Goal: Information Seeking & Learning: Compare options

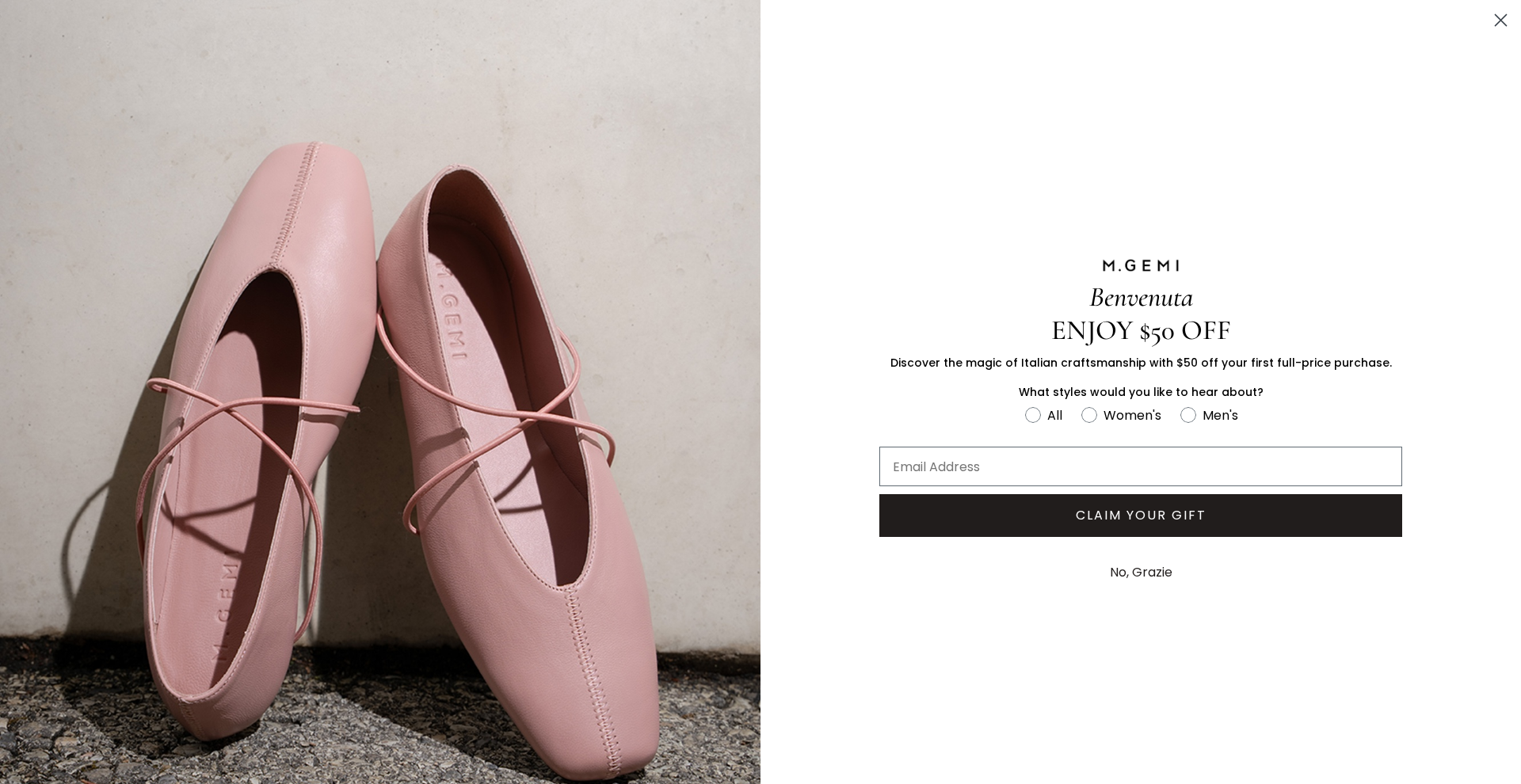
scroll to position [5, 0]
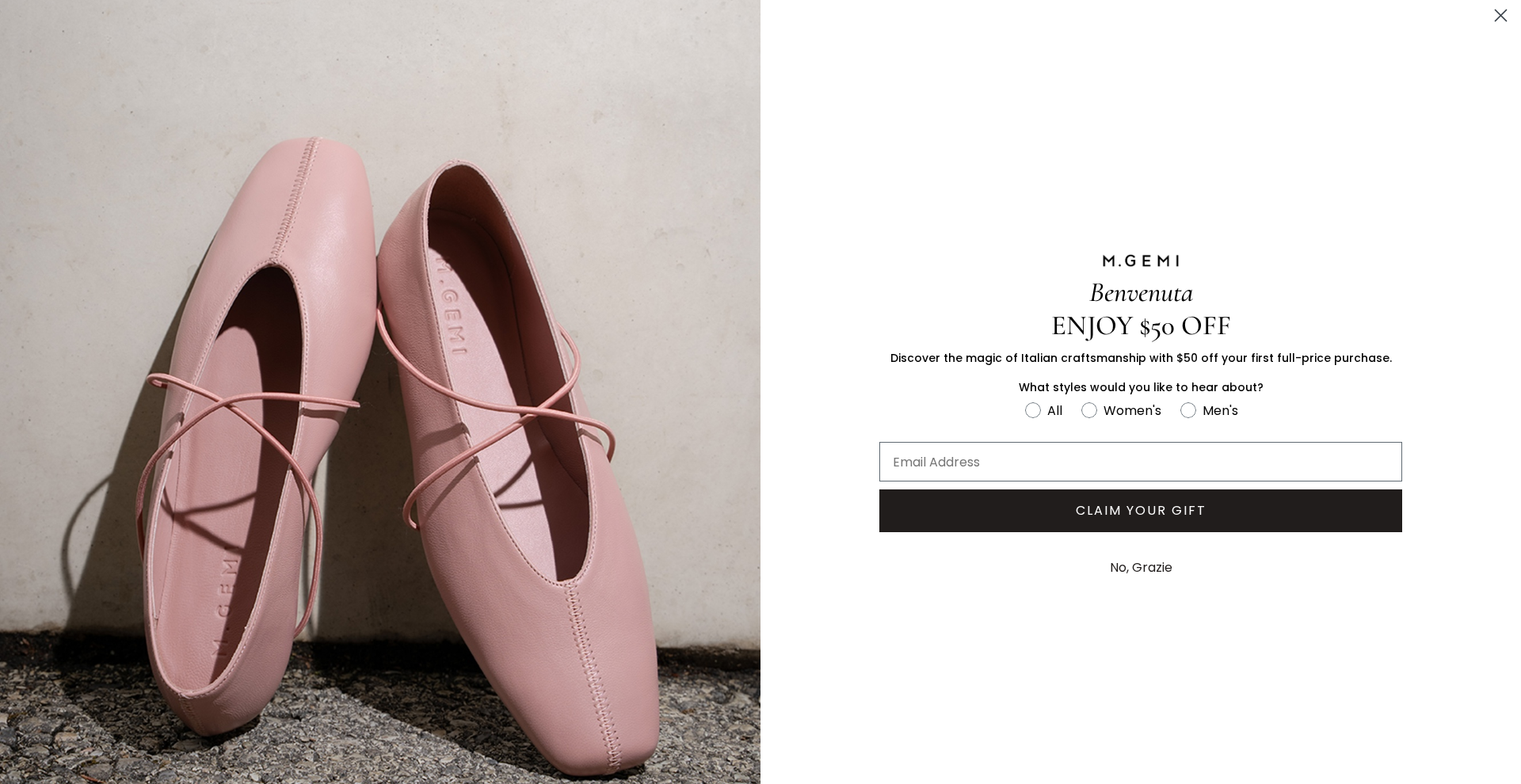
click at [1495, 21] on icon "Close dialog" at bounding box center [1500, 15] width 11 height 11
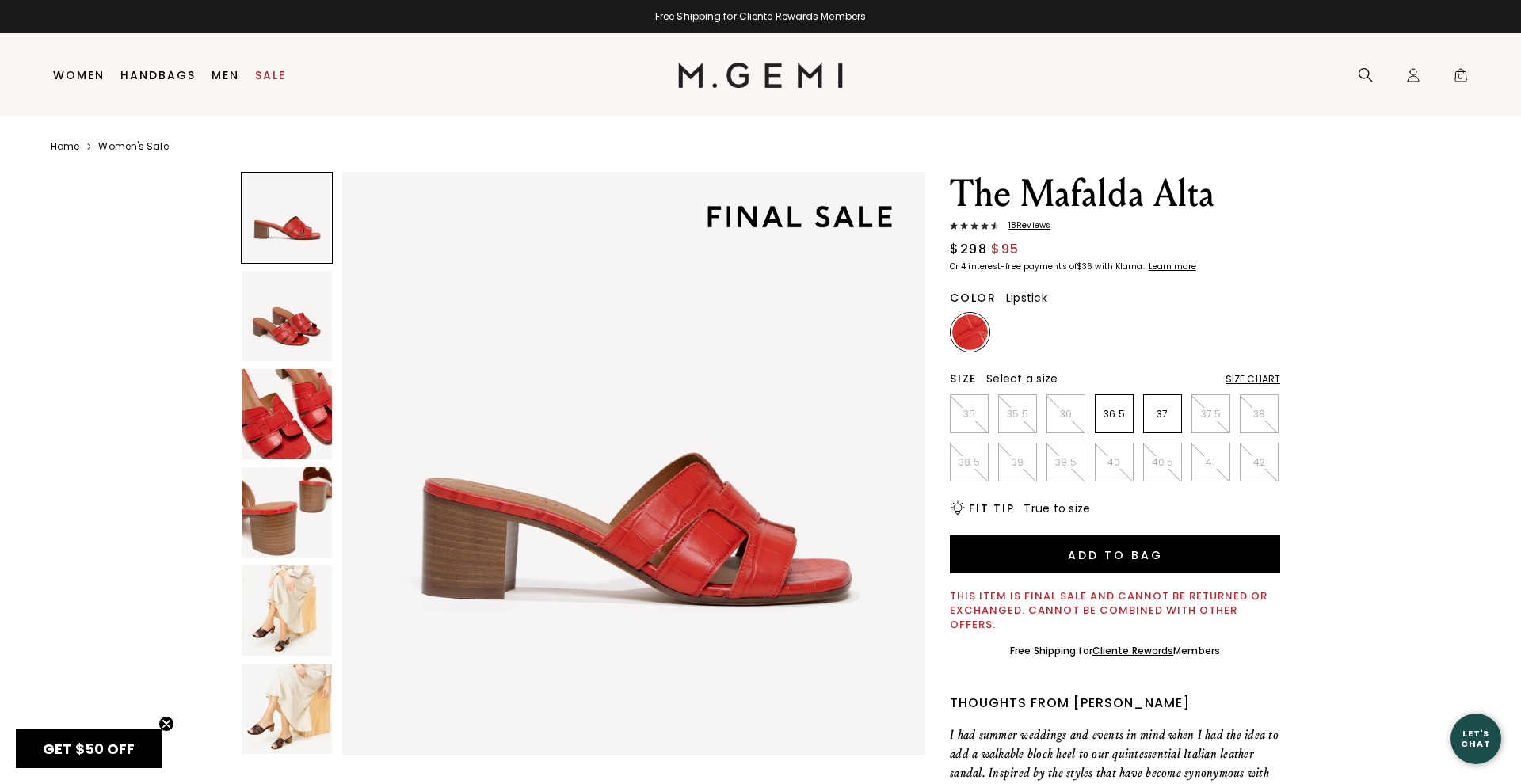
scroll to position [2, 1]
click at [1032, 226] on span "18 Review s" at bounding box center [1025, 225] width 52 height 9
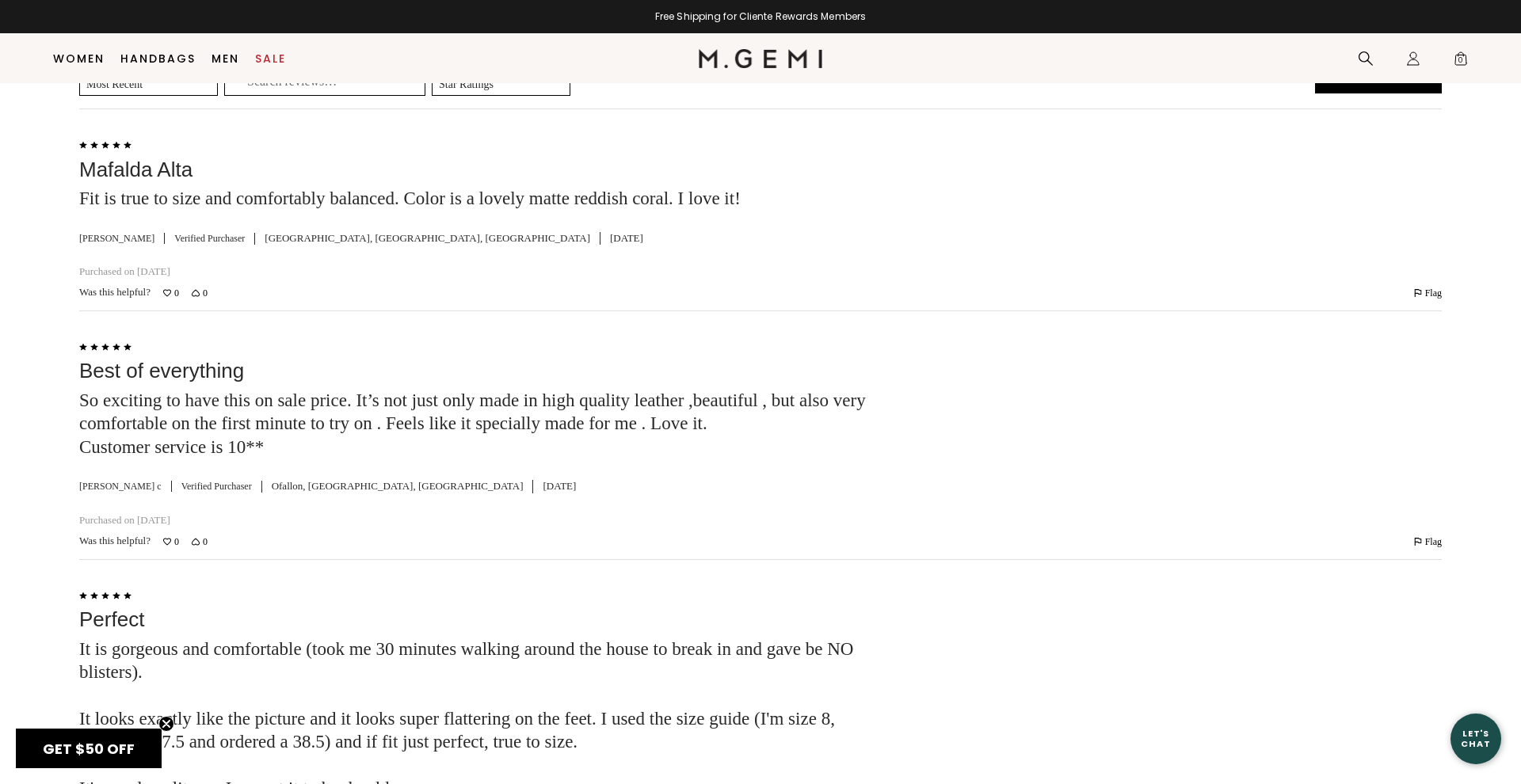
scroll to position [2771, 0]
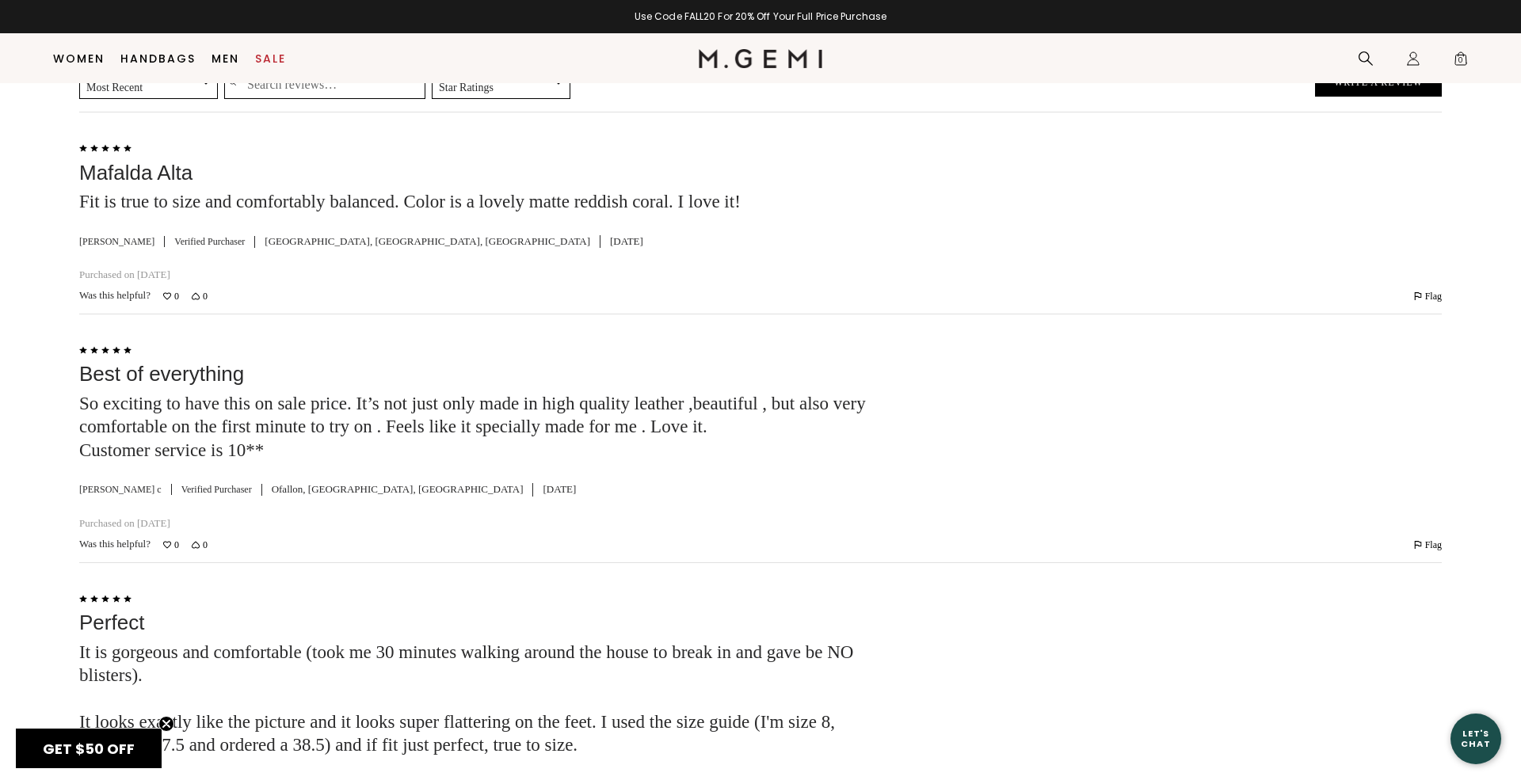
scroll to position [2, 0]
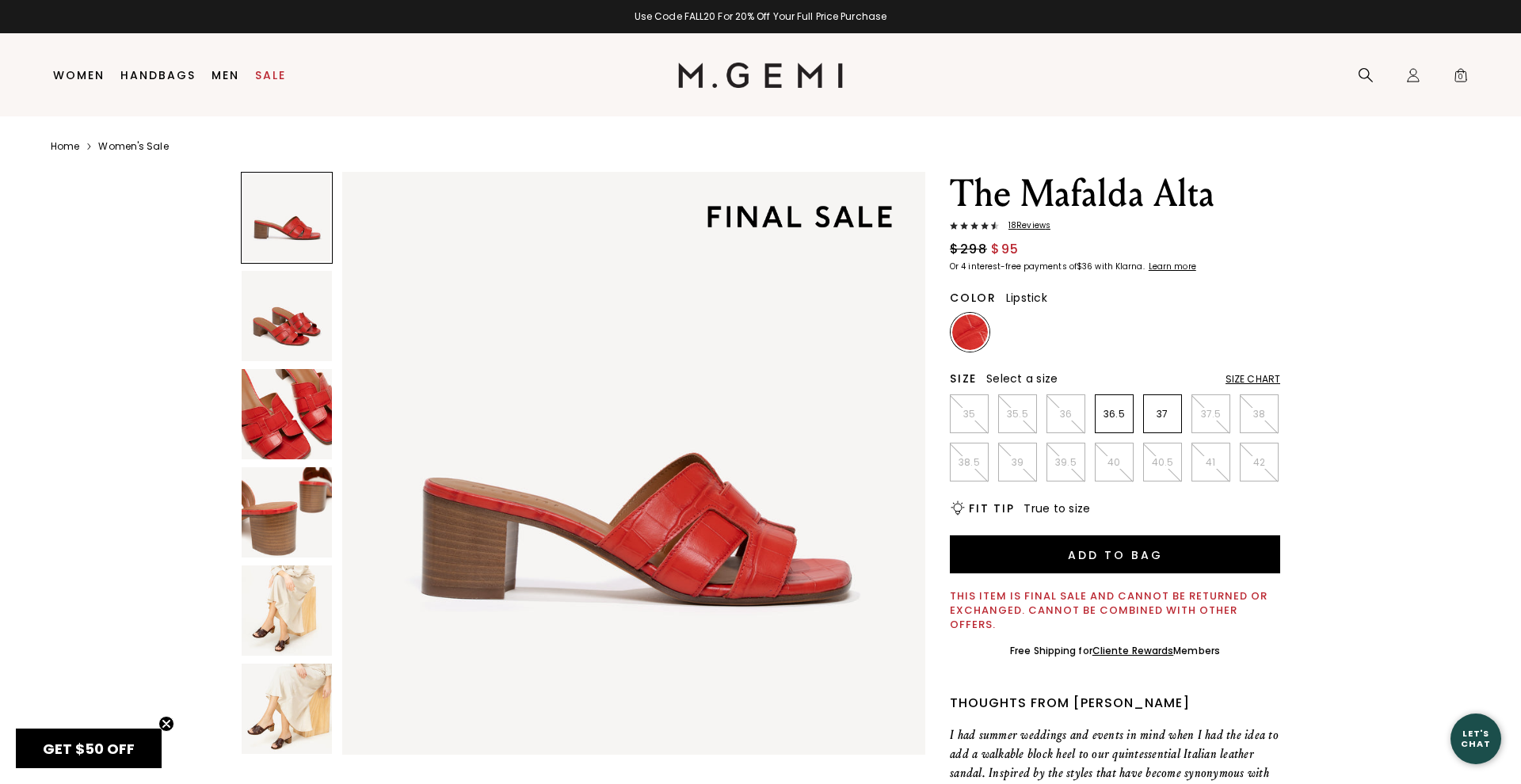
click at [129, 143] on link "Women's Sale" at bounding box center [132, 146] width 70 height 13
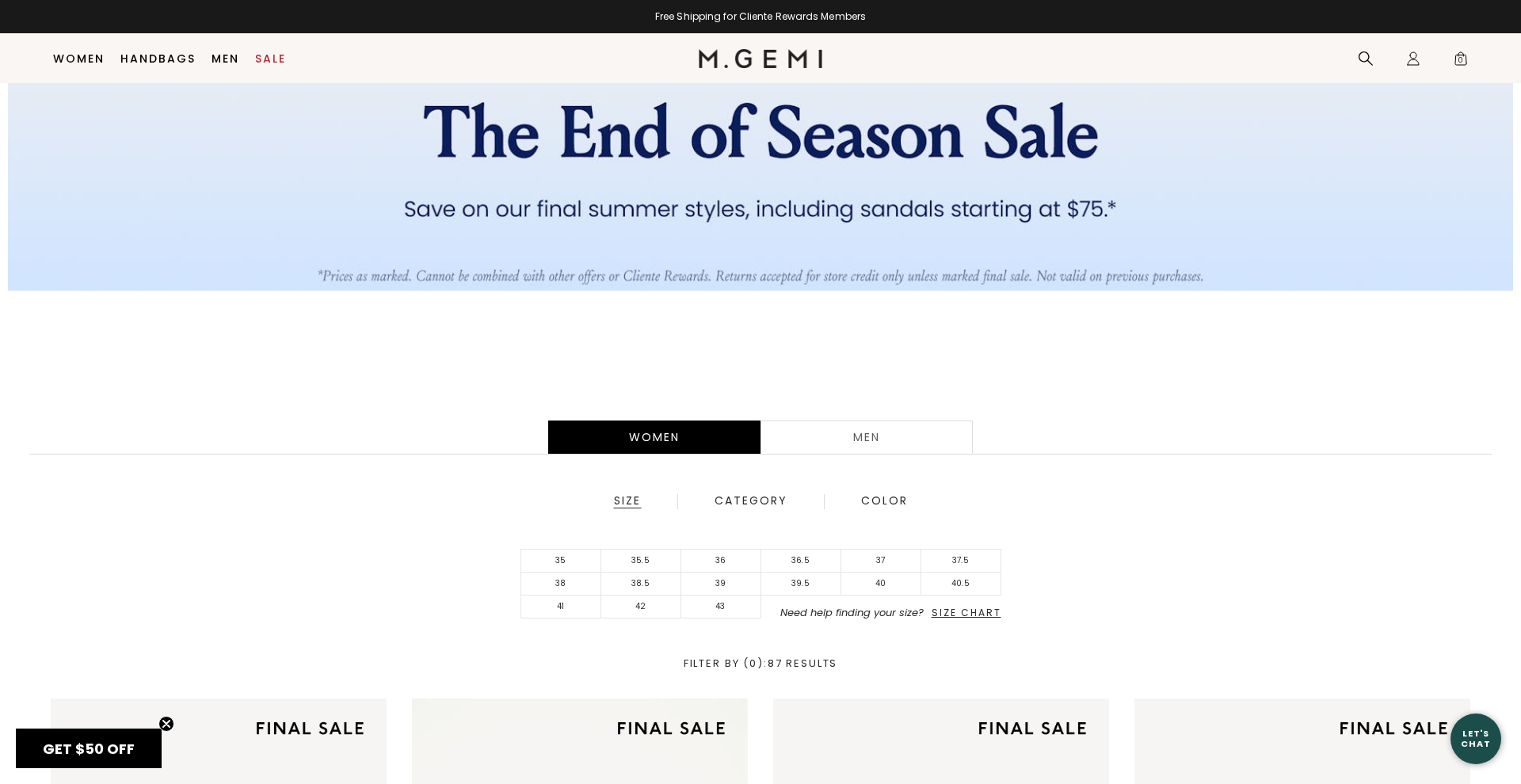
scroll to position [144, 0]
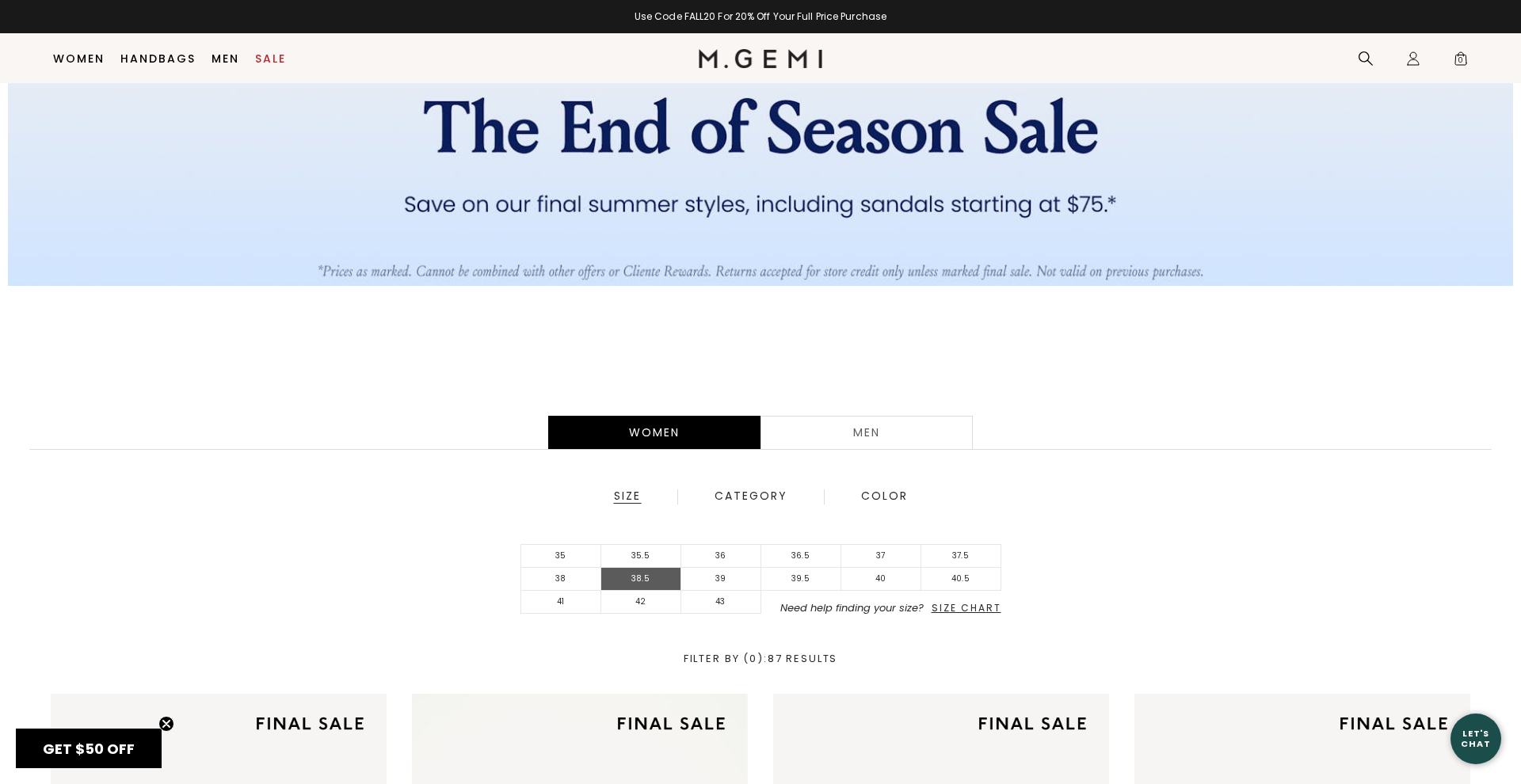
click at [662, 582] on li "38.5" at bounding box center [641, 579] width 80 height 23
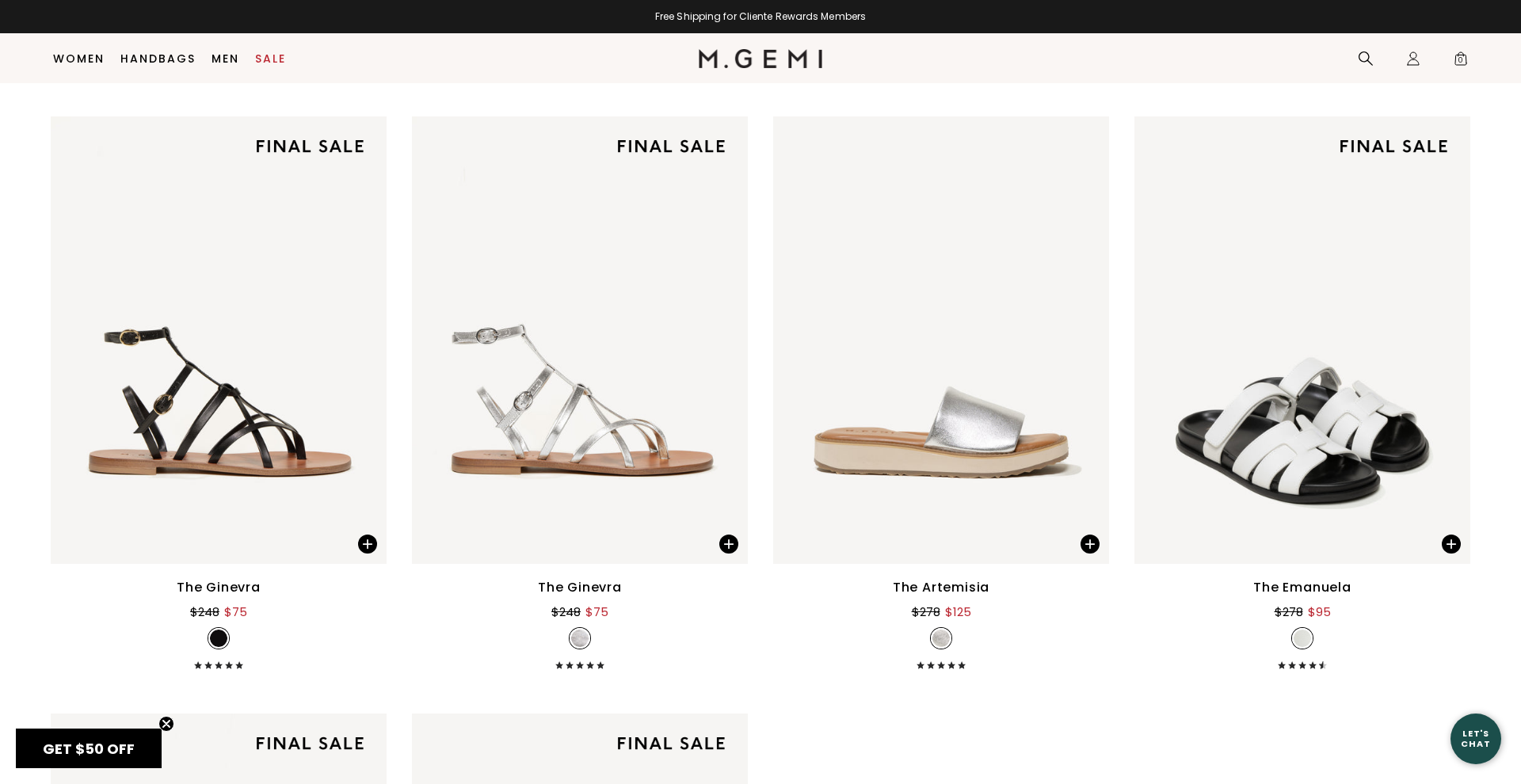
scroll to position [4341, 0]
click at [1239, 476] on img at bounding box center [1302, 339] width 336 height 447
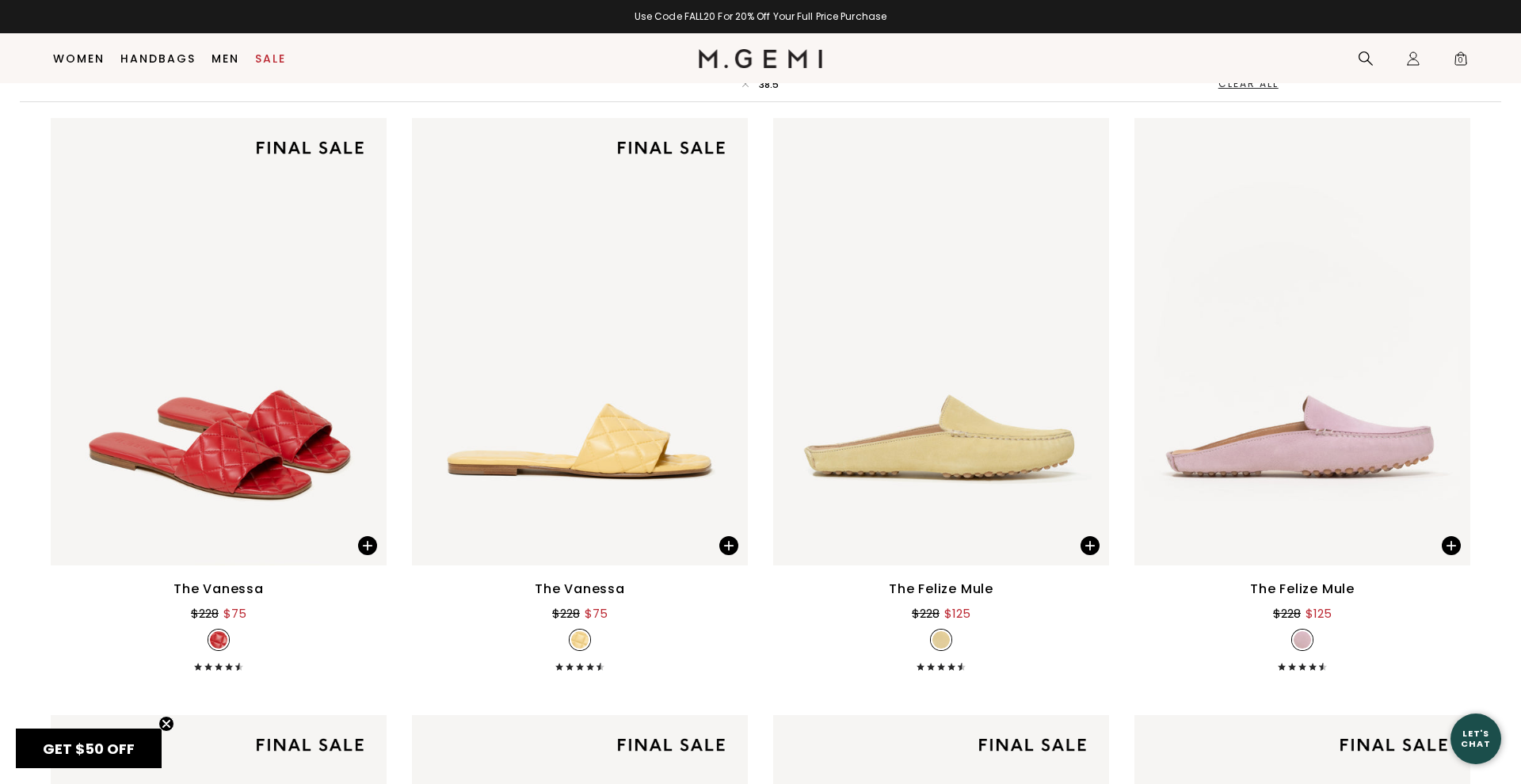
scroll to position [689, 0]
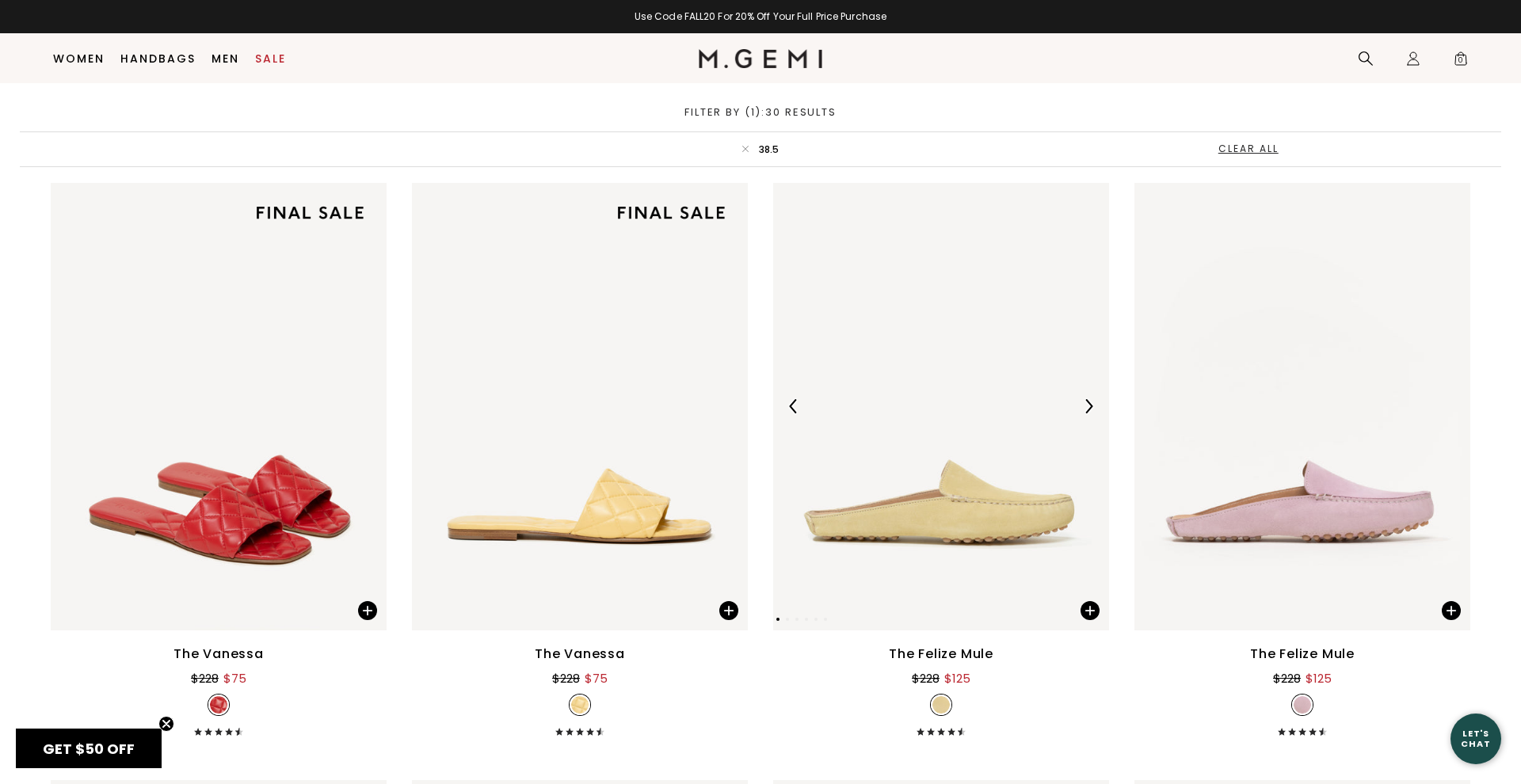
click at [1022, 475] on img at bounding box center [941, 407] width 336 height 447
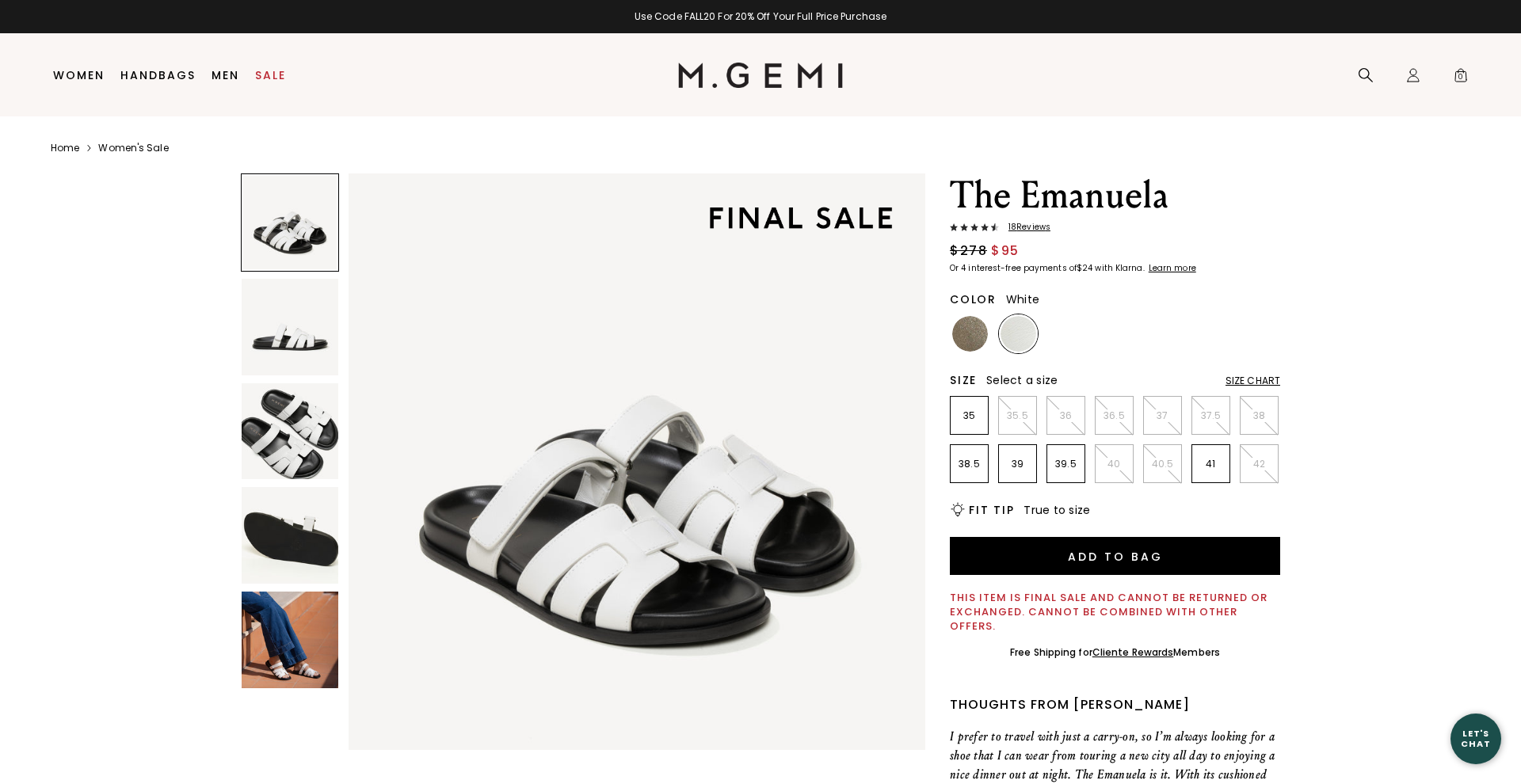
click at [290, 611] on img at bounding box center [290, 640] width 96 height 96
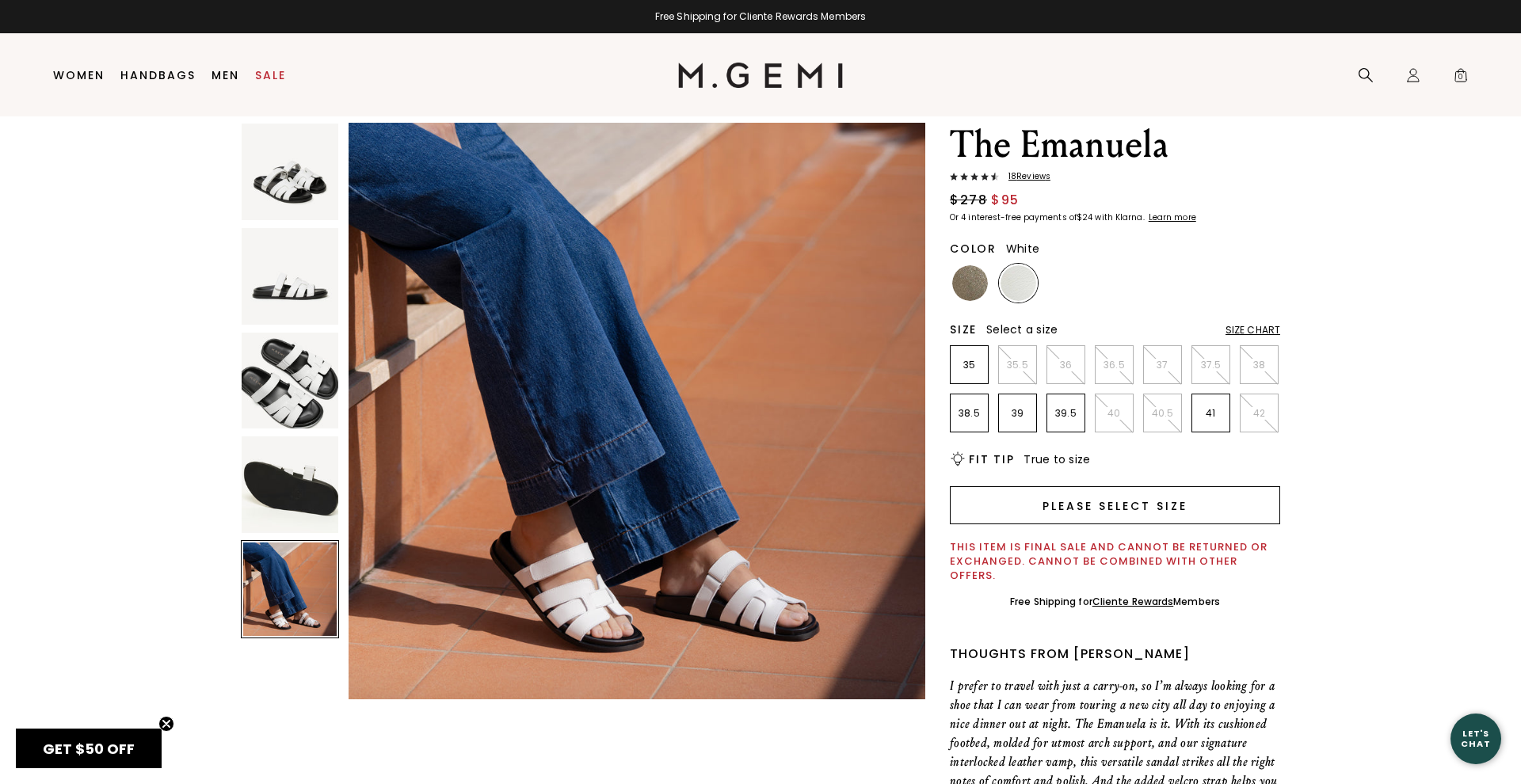
scroll to position [64, 0]
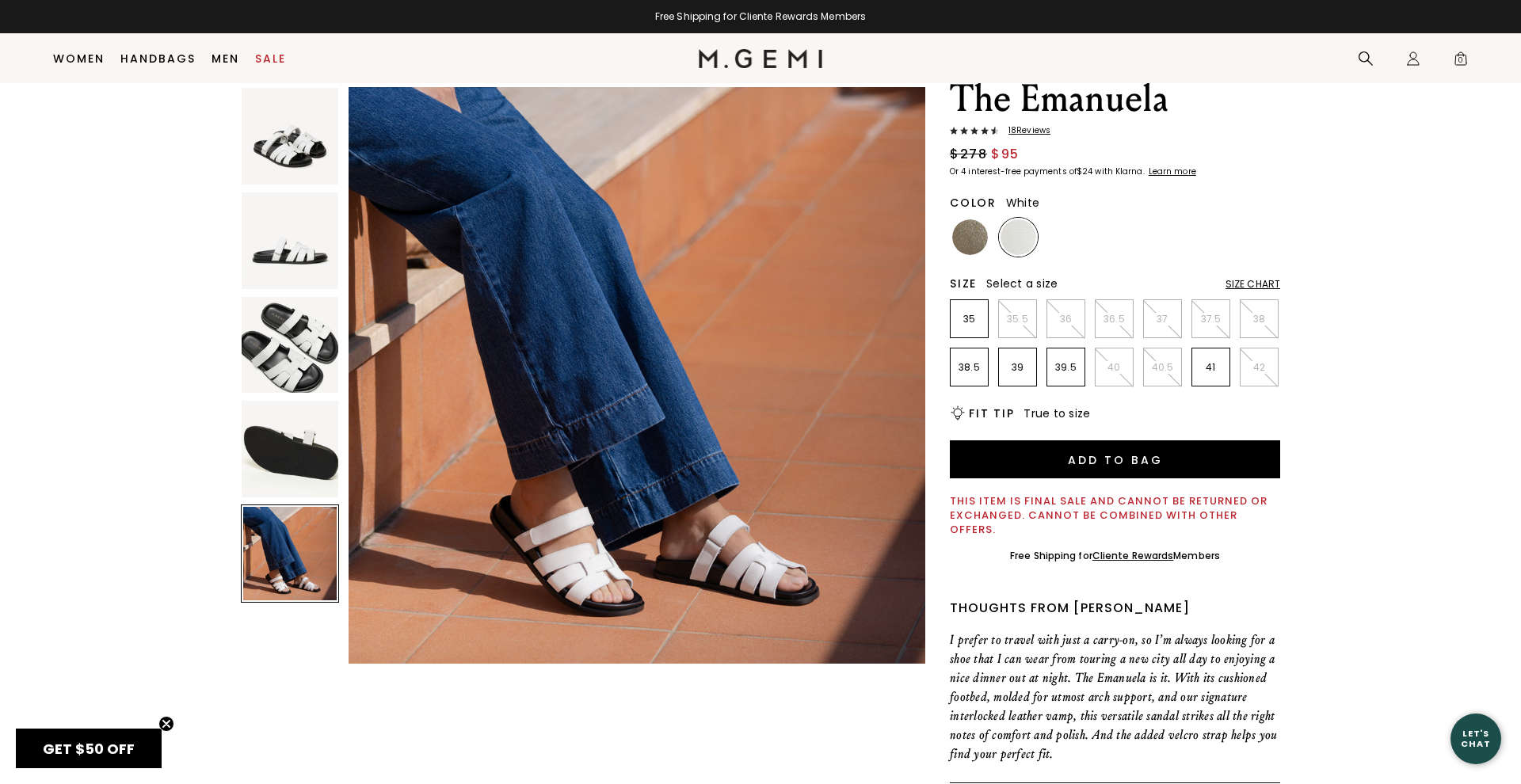
click at [286, 375] on img at bounding box center [290, 345] width 96 height 96
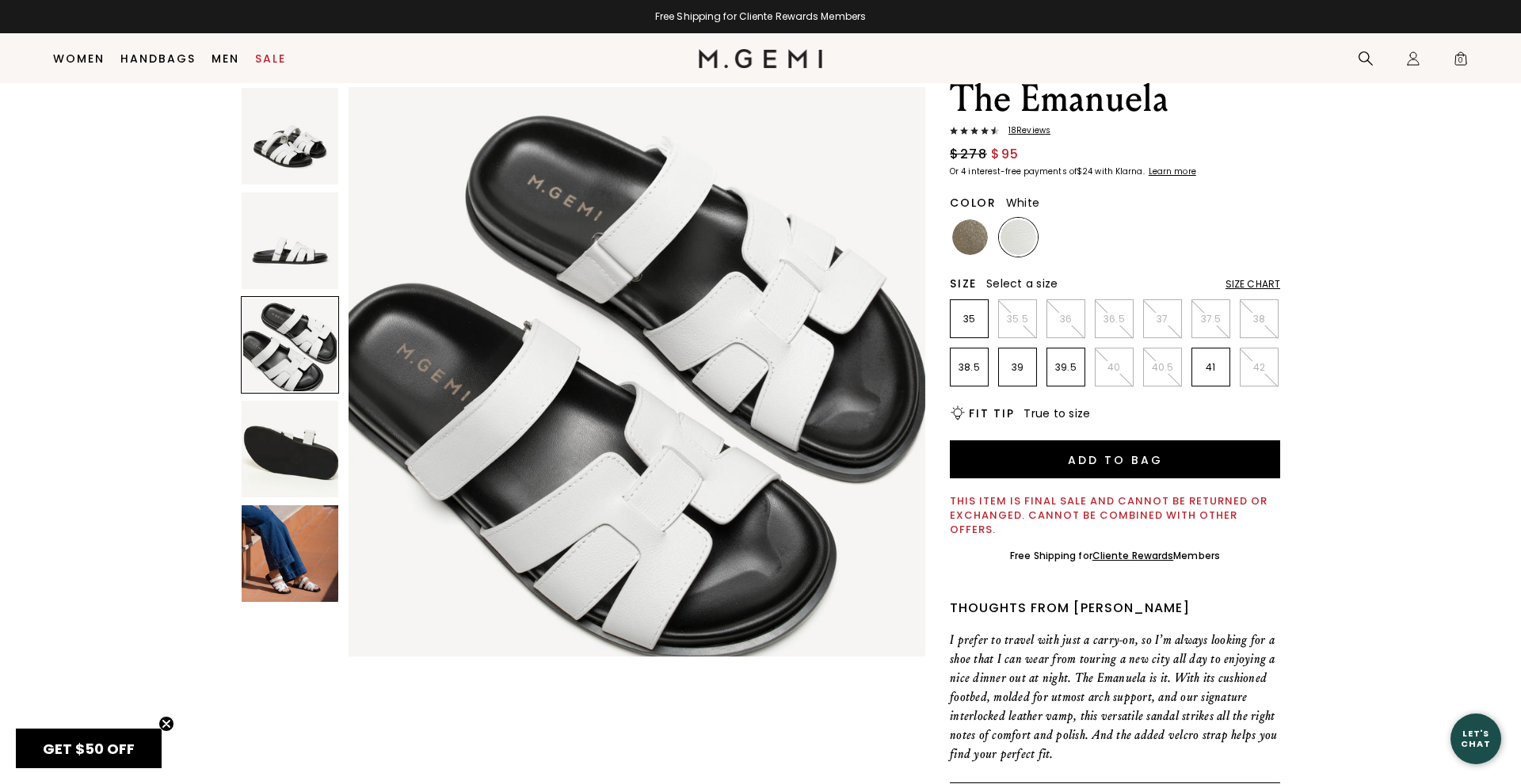
scroll to position [1185, 0]
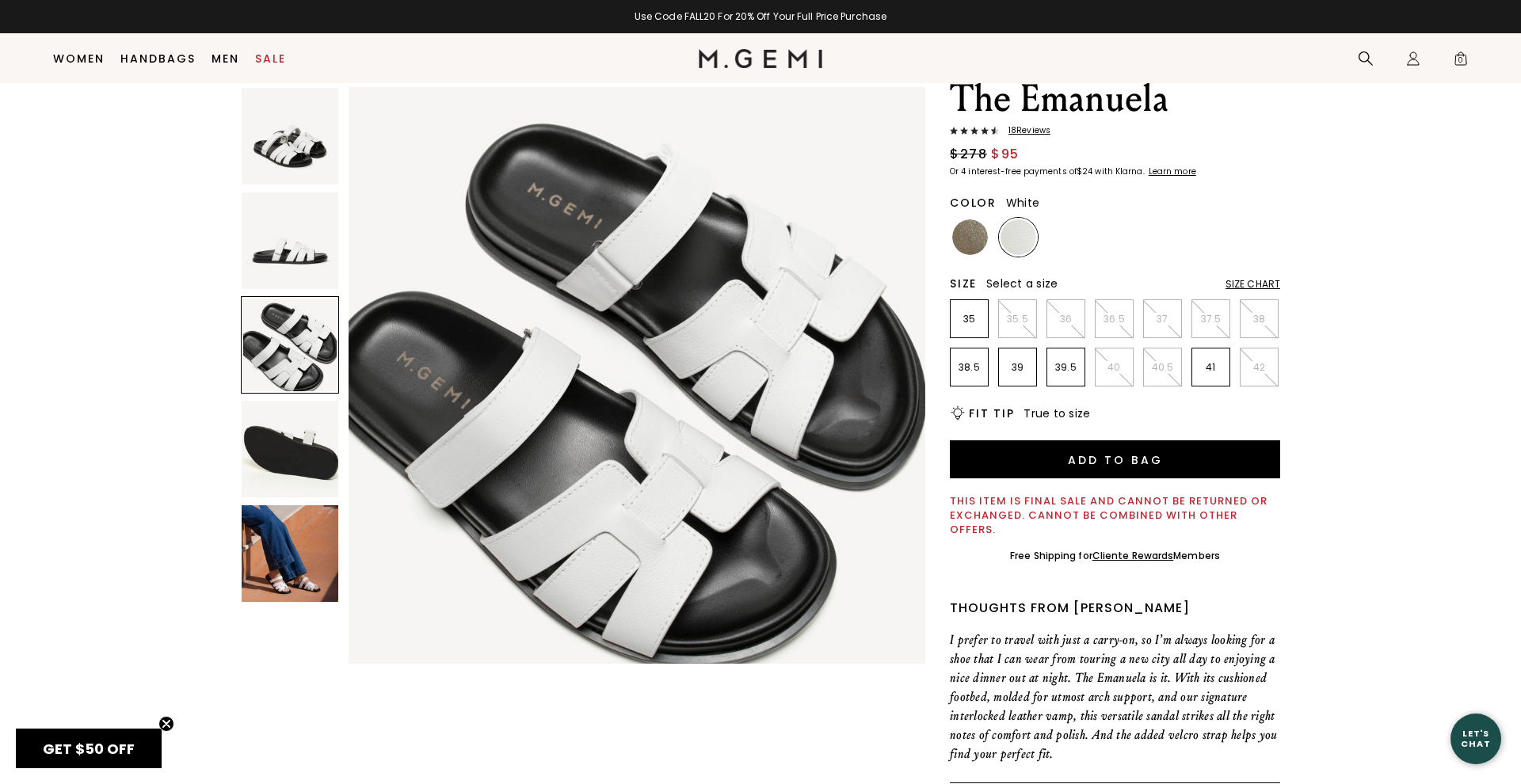
click at [1033, 129] on span "18 Review s" at bounding box center [1025, 130] width 52 height 9
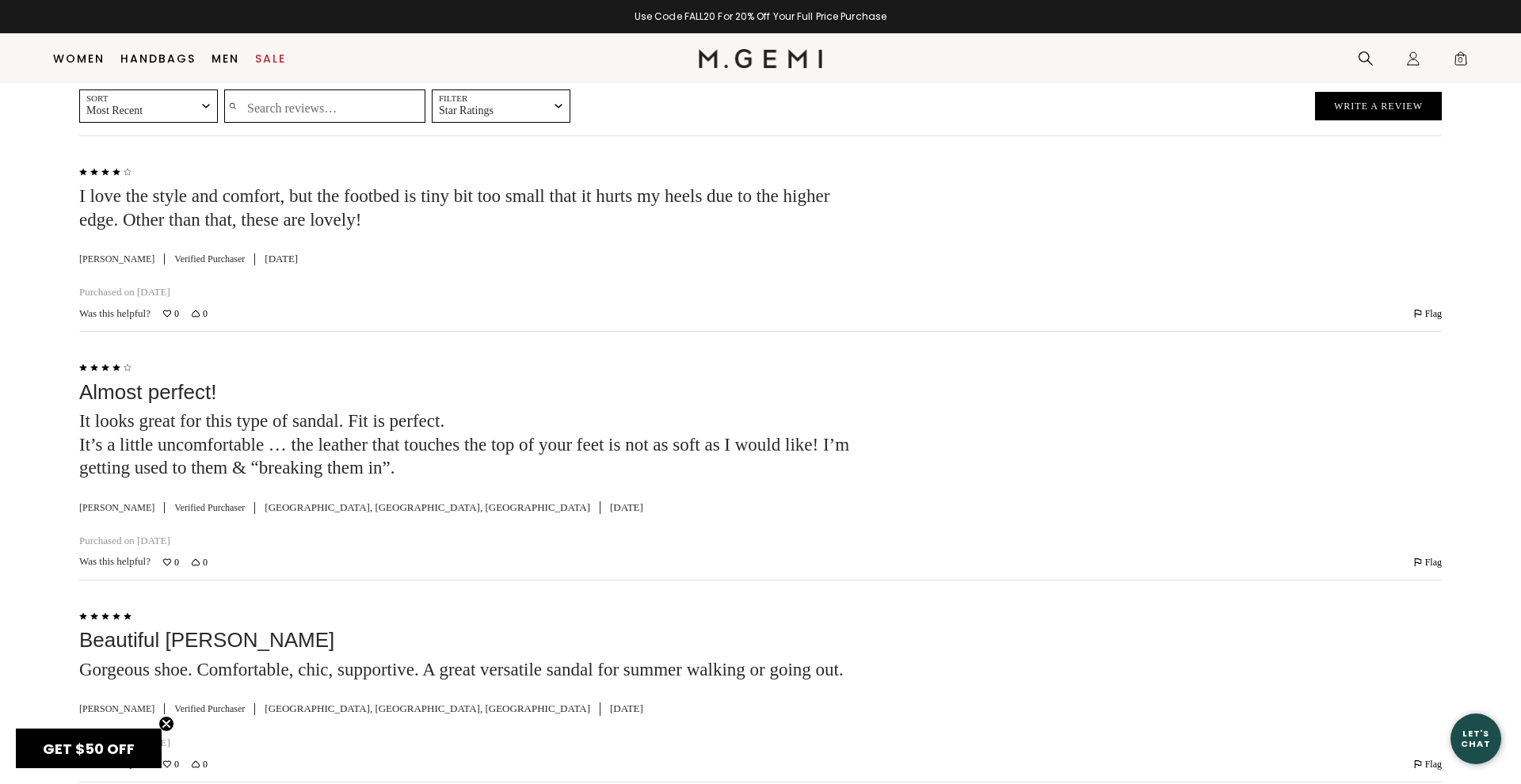
scroll to position [64, 0]
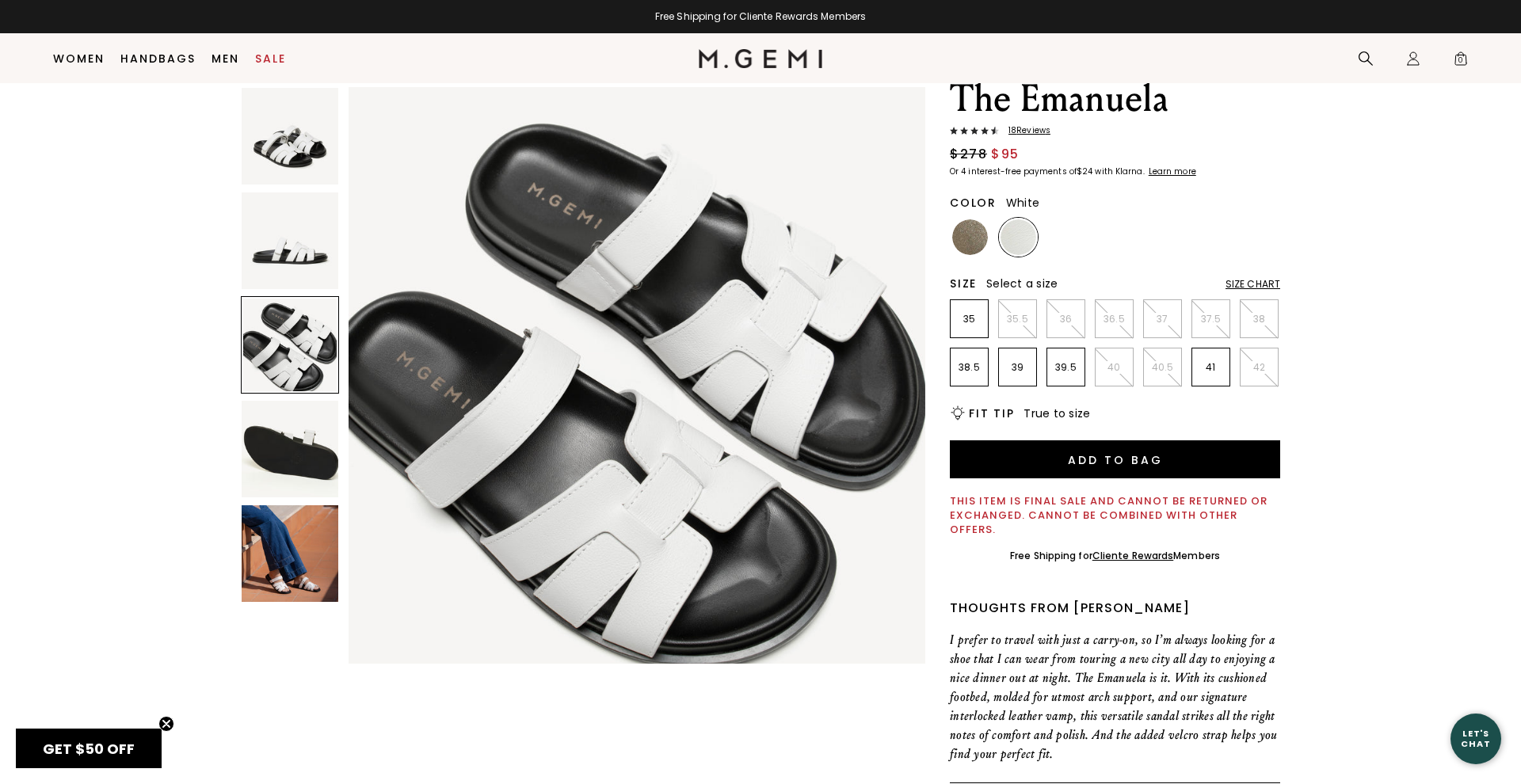
click at [316, 534] on img at bounding box center [290, 554] width 96 height 96
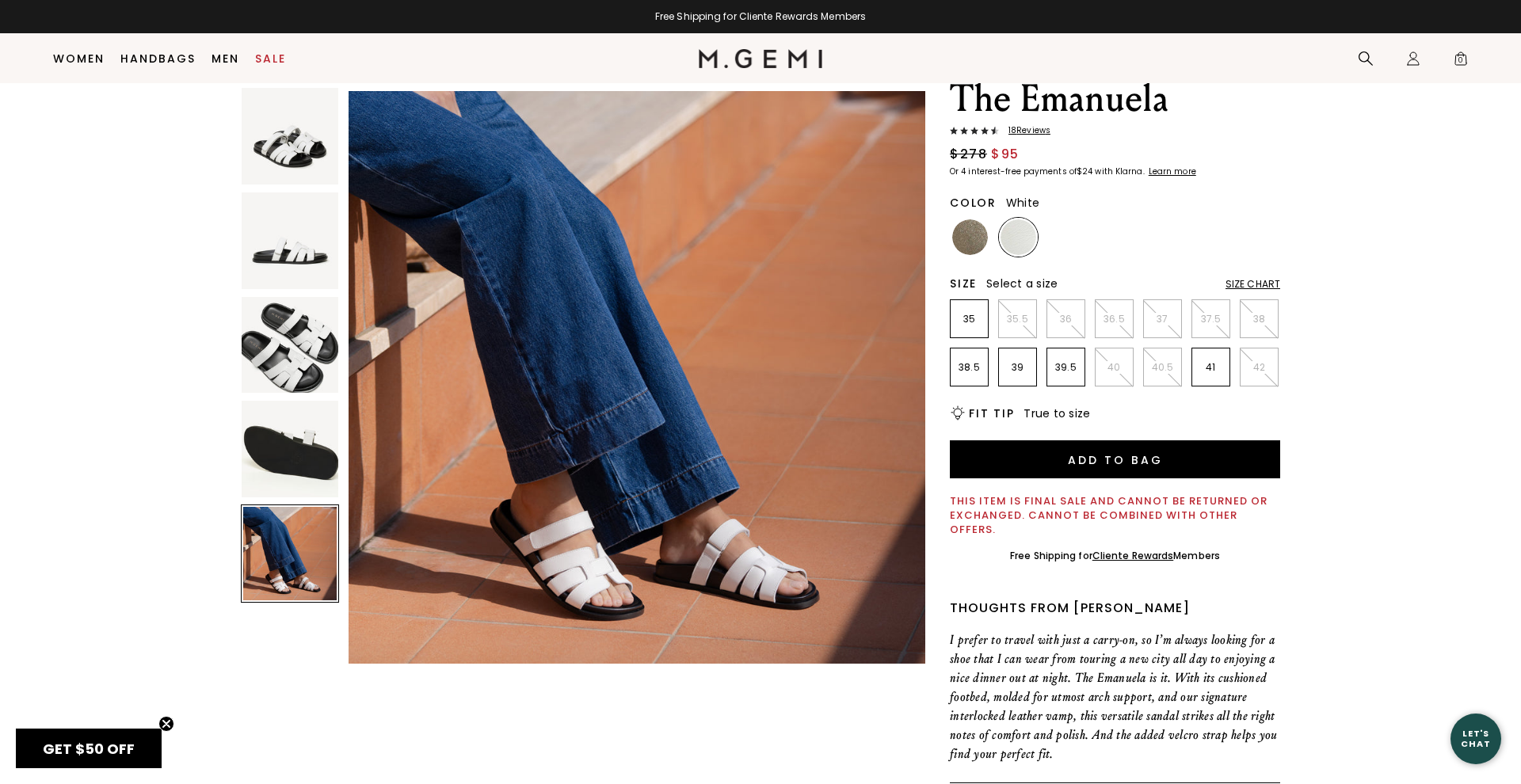
scroll to position [2370, 0]
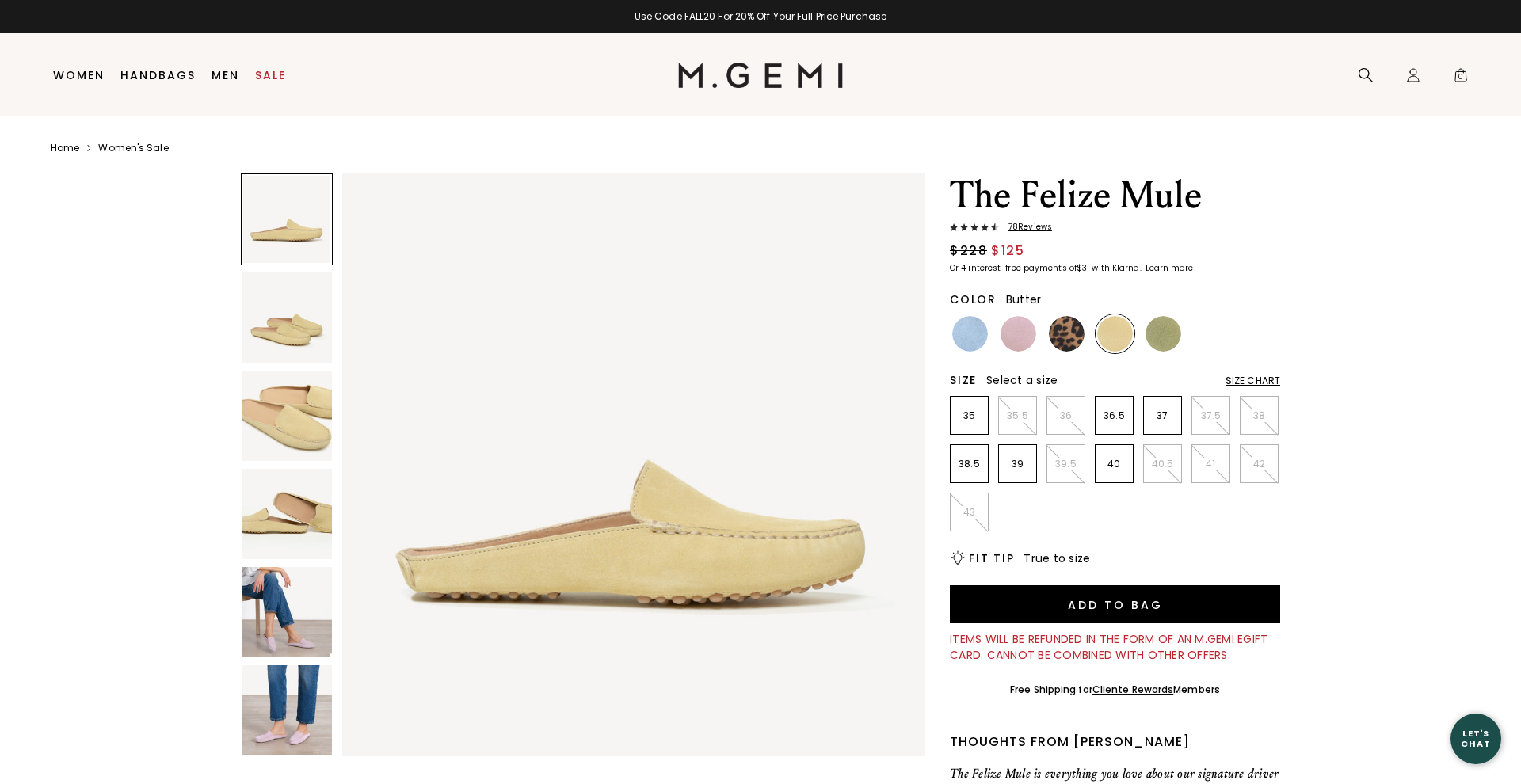
click at [274, 603] on img at bounding box center [286, 612] width 90 height 90
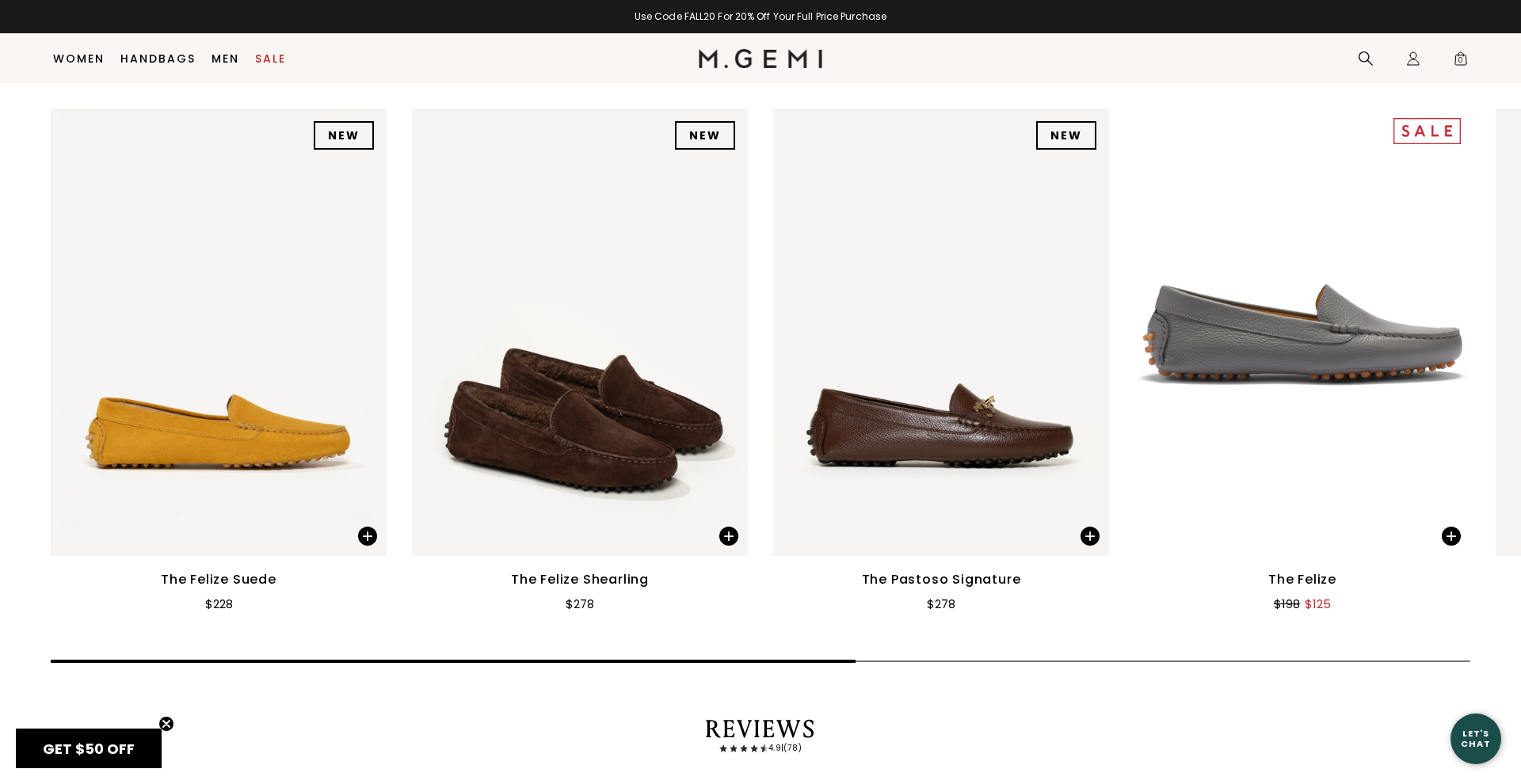
scroll to position [1981, 0]
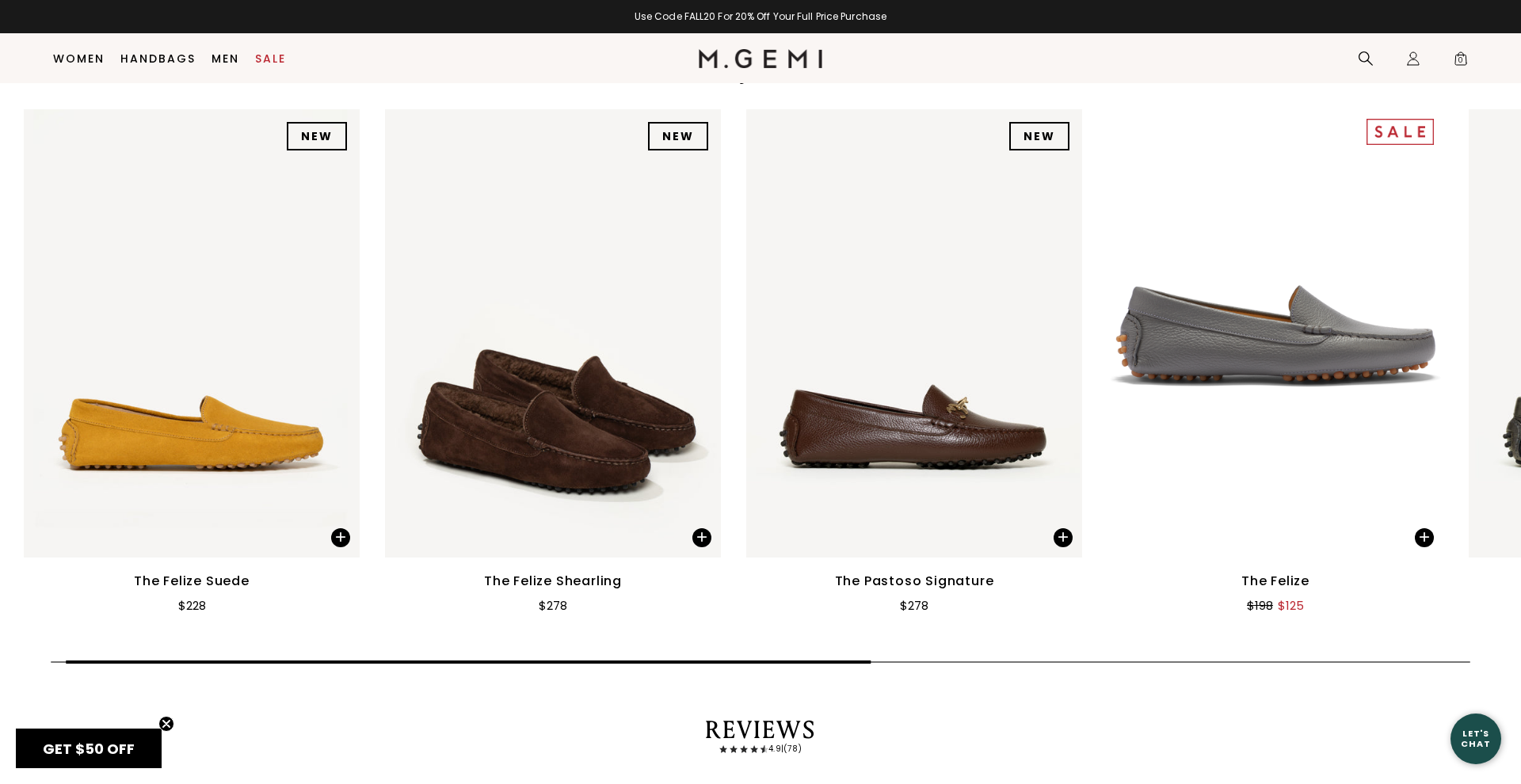
click at [1340, 356] on img at bounding box center [1275, 333] width 336 height 447
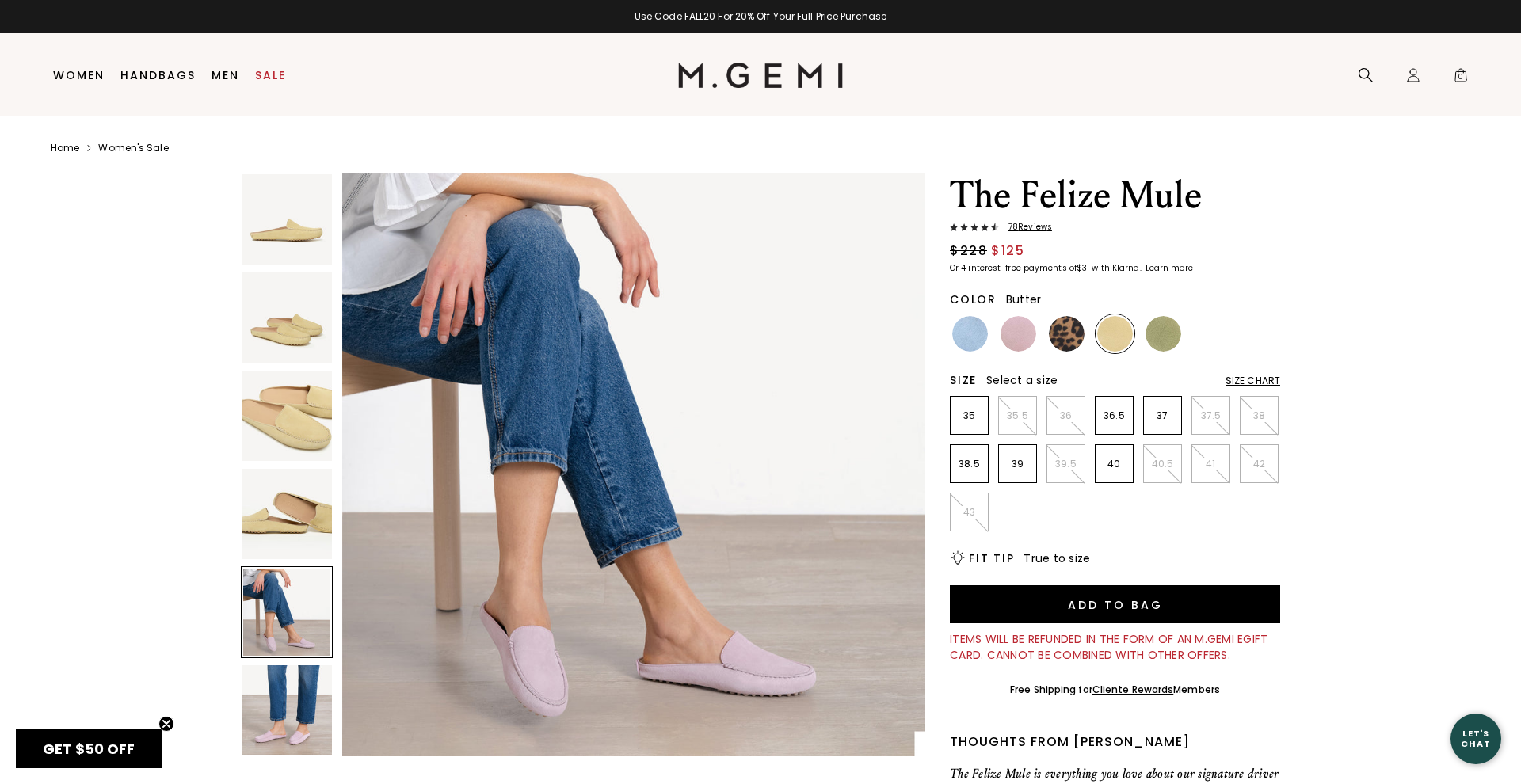
scroll to position [0, 0]
click at [1059, 330] on img at bounding box center [1066, 334] width 35 height 35
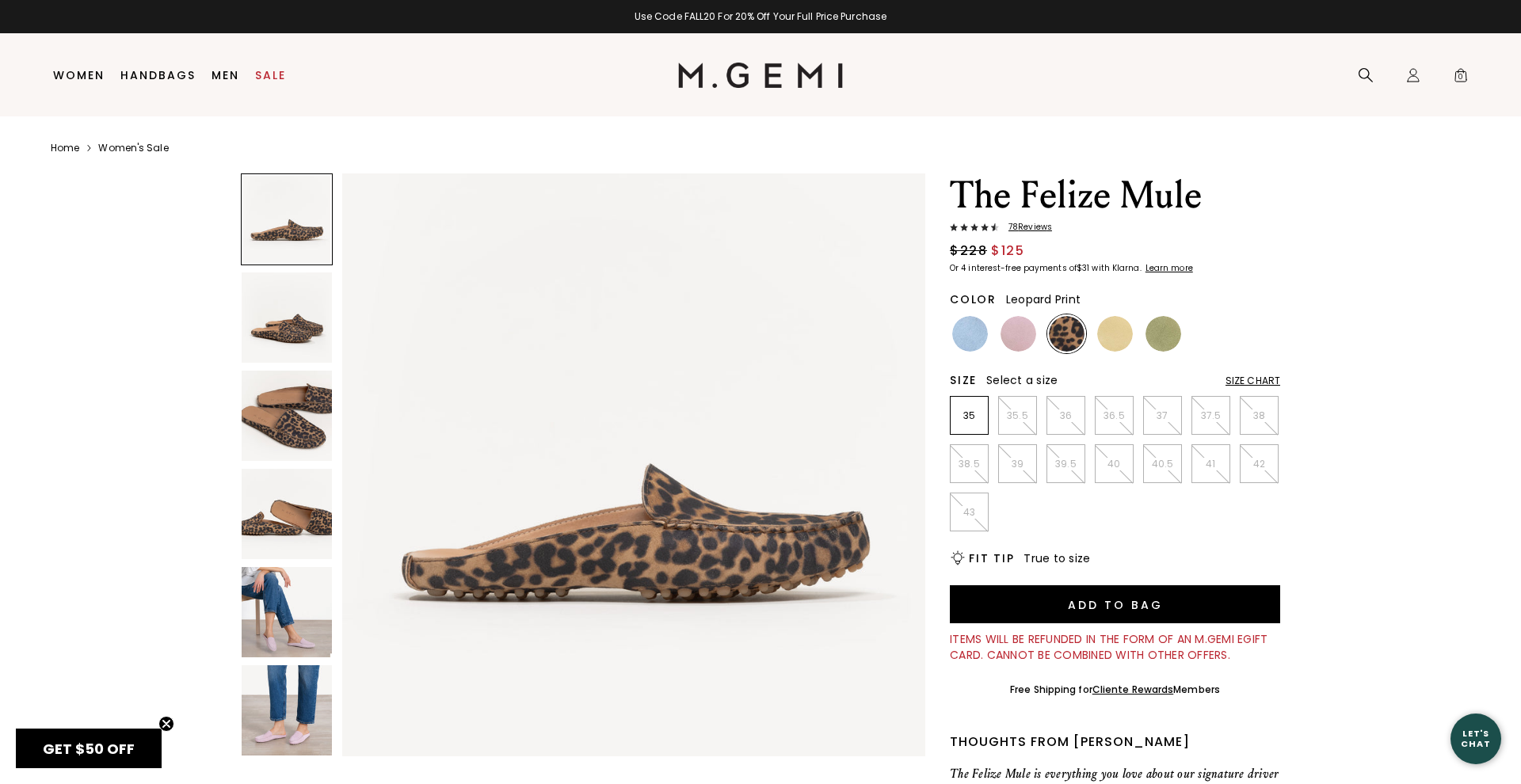
click at [276, 560] on div at bounding box center [286, 468] width 92 height 589
click at [293, 520] on img at bounding box center [286, 513] width 90 height 90
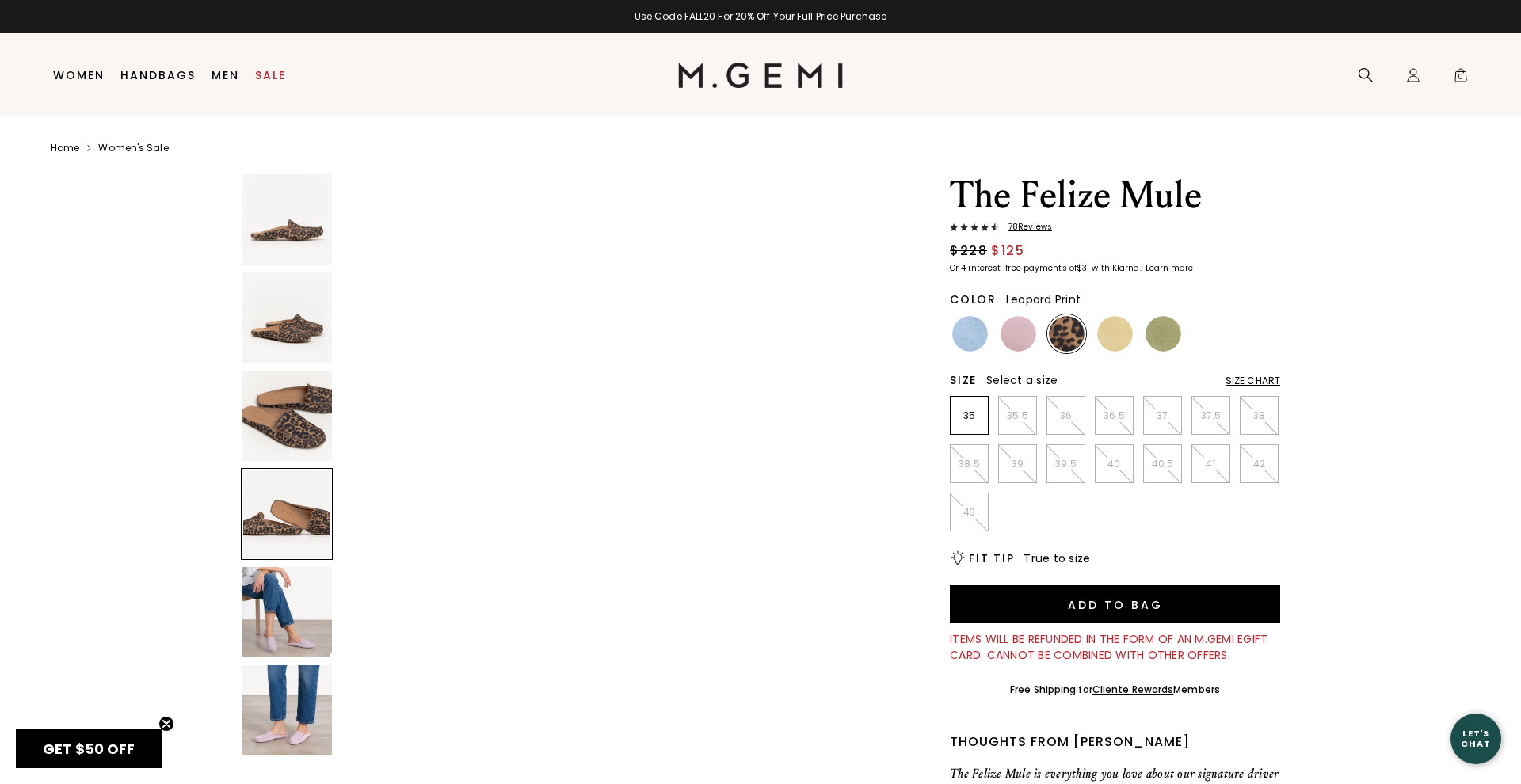
scroll to position [1796, 0]
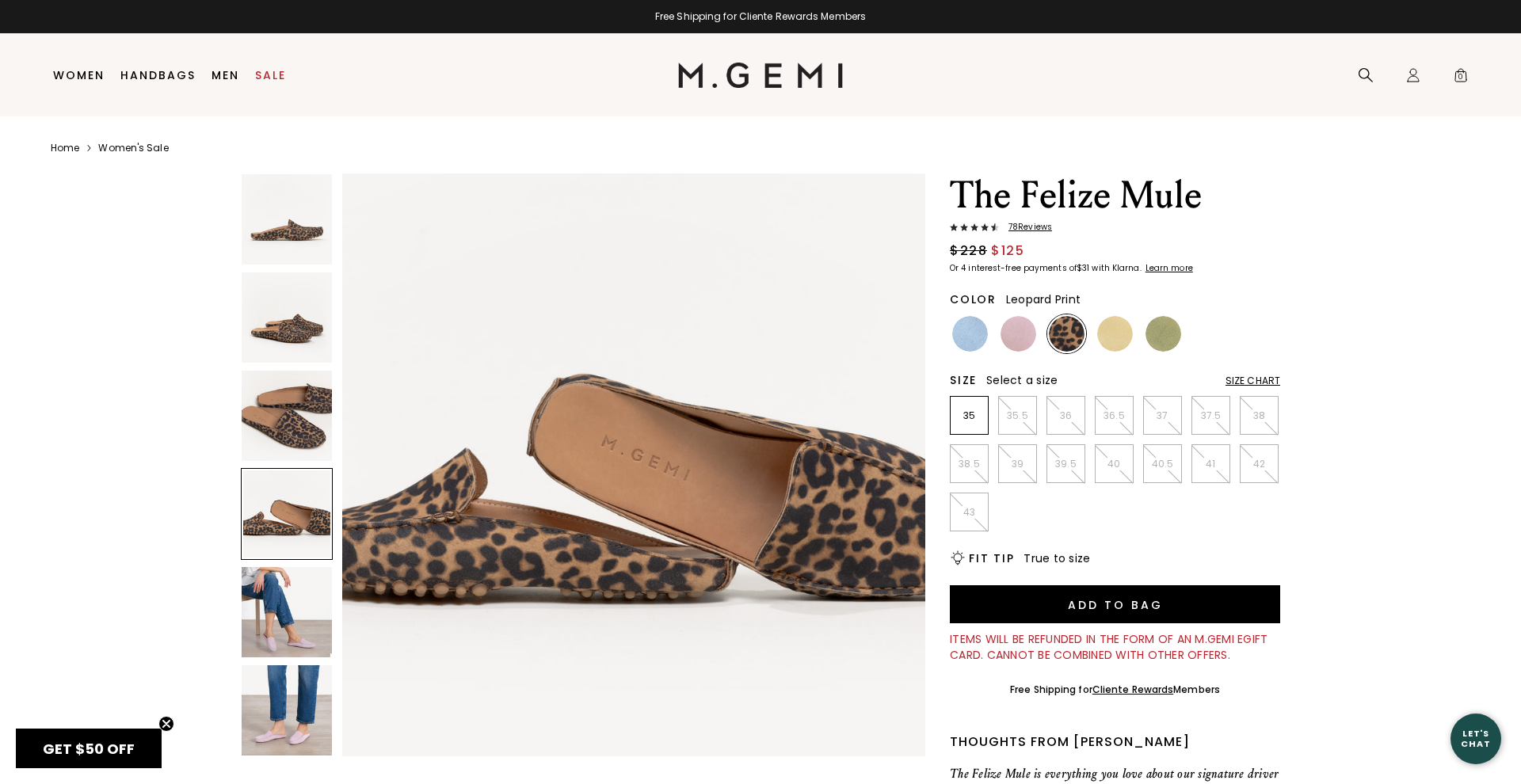
click at [1034, 230] on span "78 Review s" at bounding box center [1026, 227] width 53 height 9
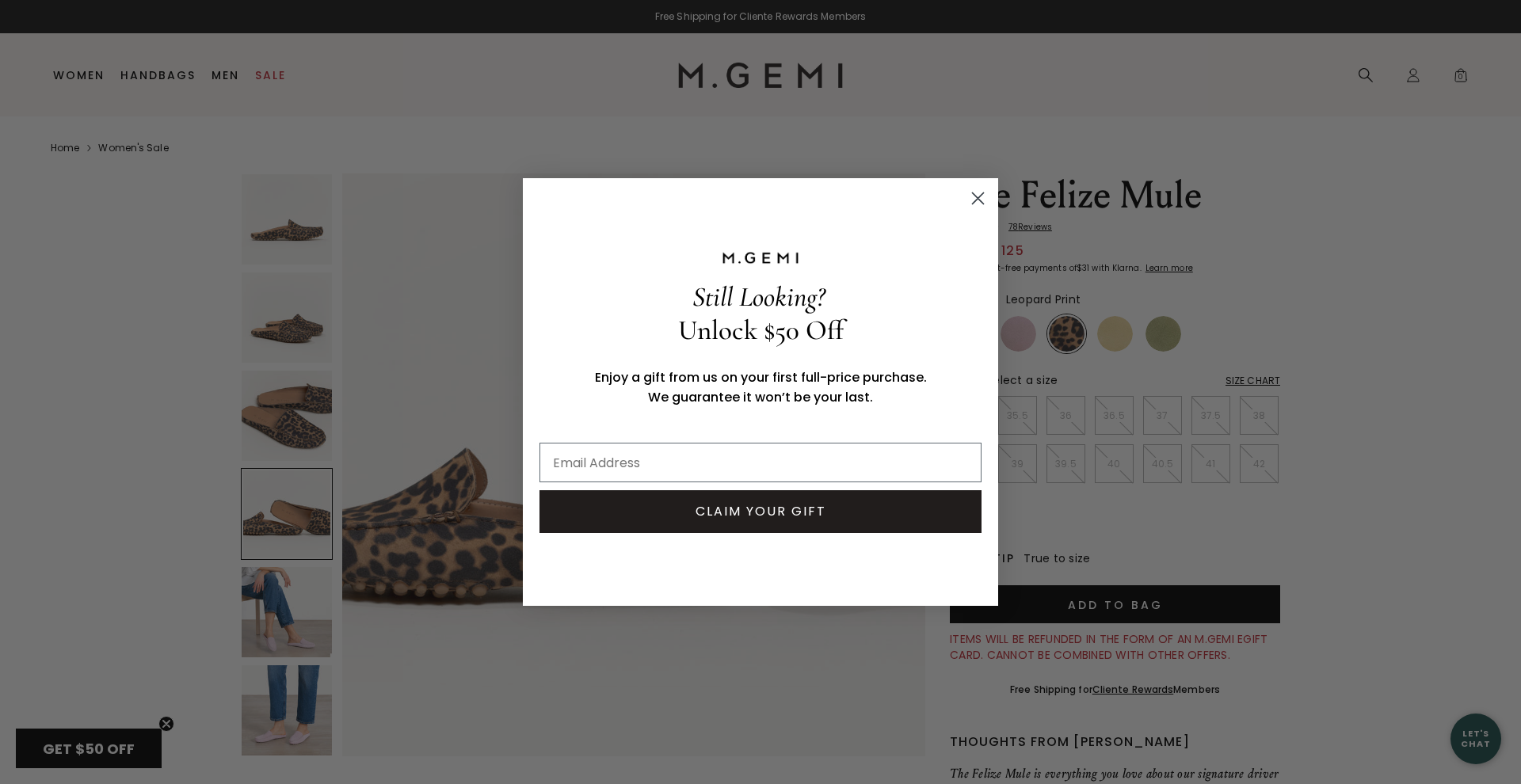
click at [964, 198] on icon "Close dialog" at bounding box center [978, 199] width 28 height 28
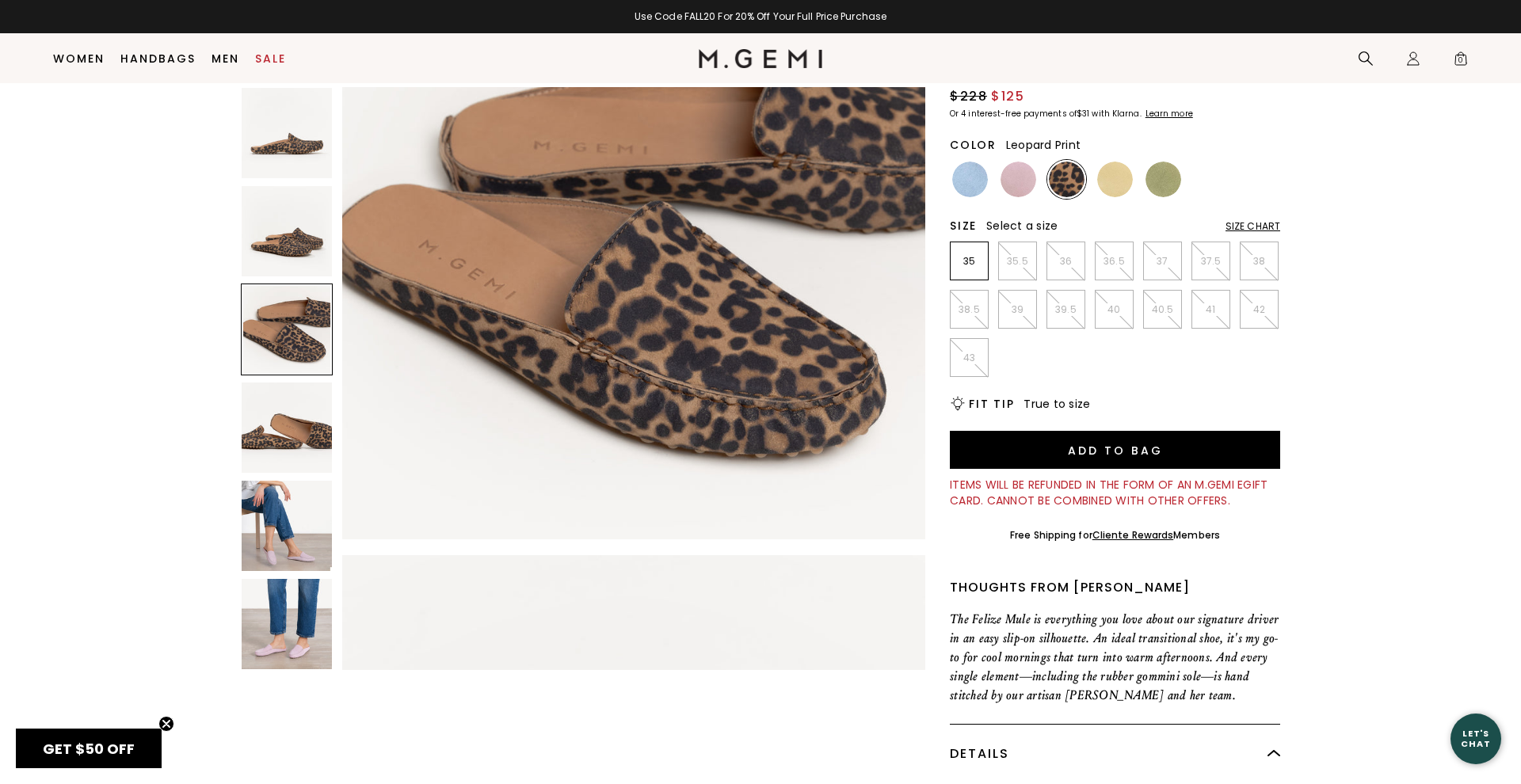
scroll to position [95, 0]
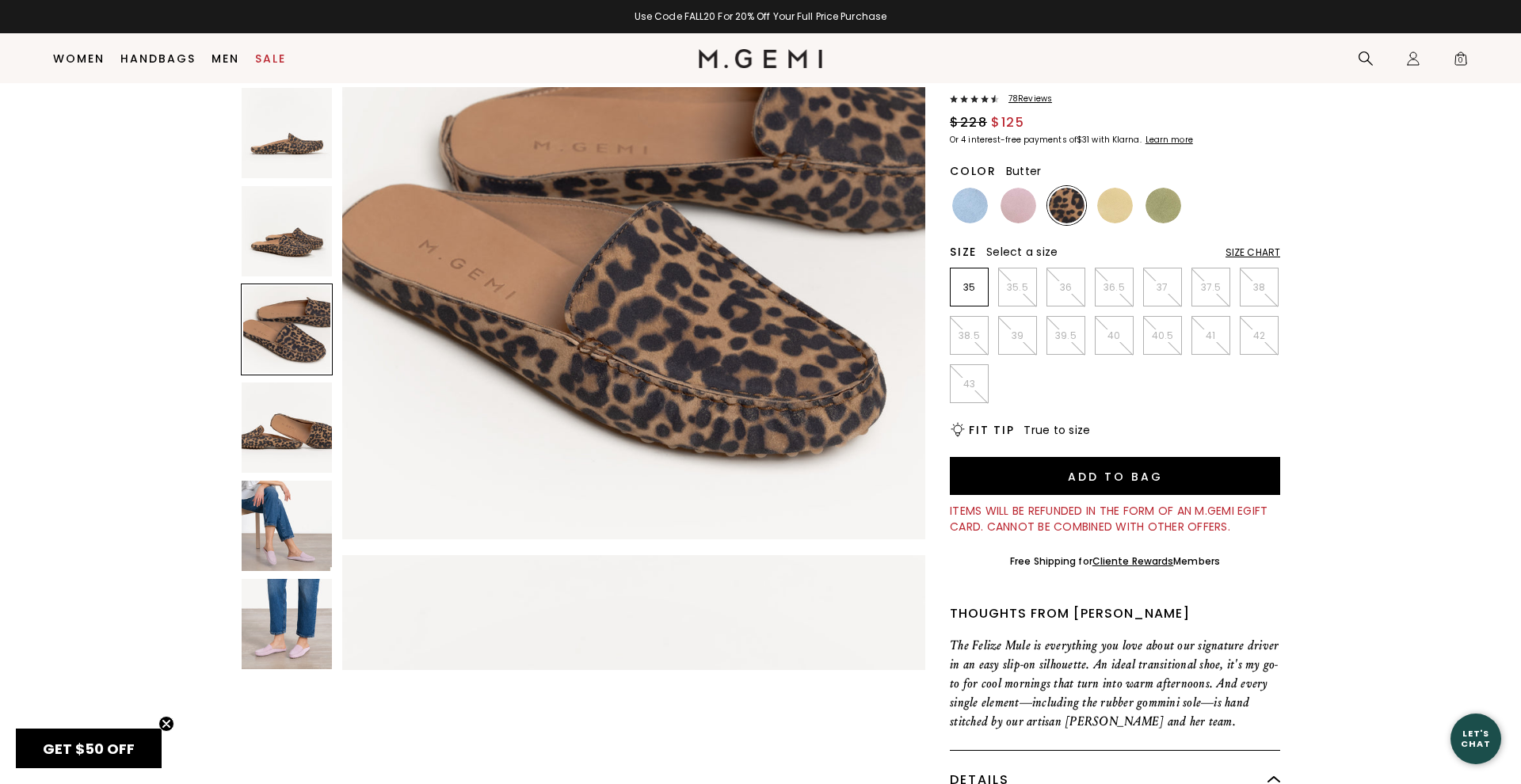
click at [1106, 205] on img at bounding box center [1114, 205] width 35 height 35
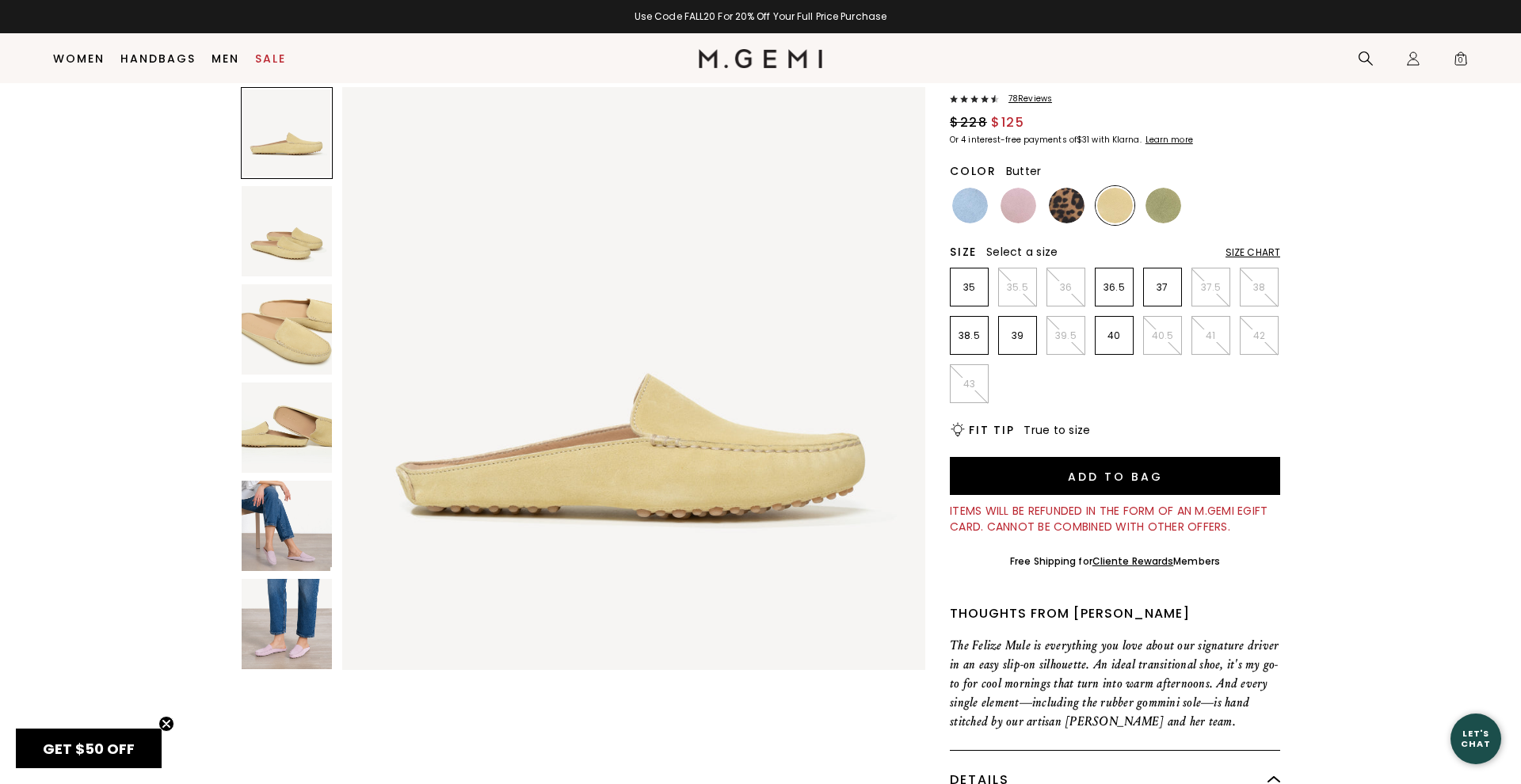
click at [311, 450] on img at bounding box center [286, 427] width 90 height 90
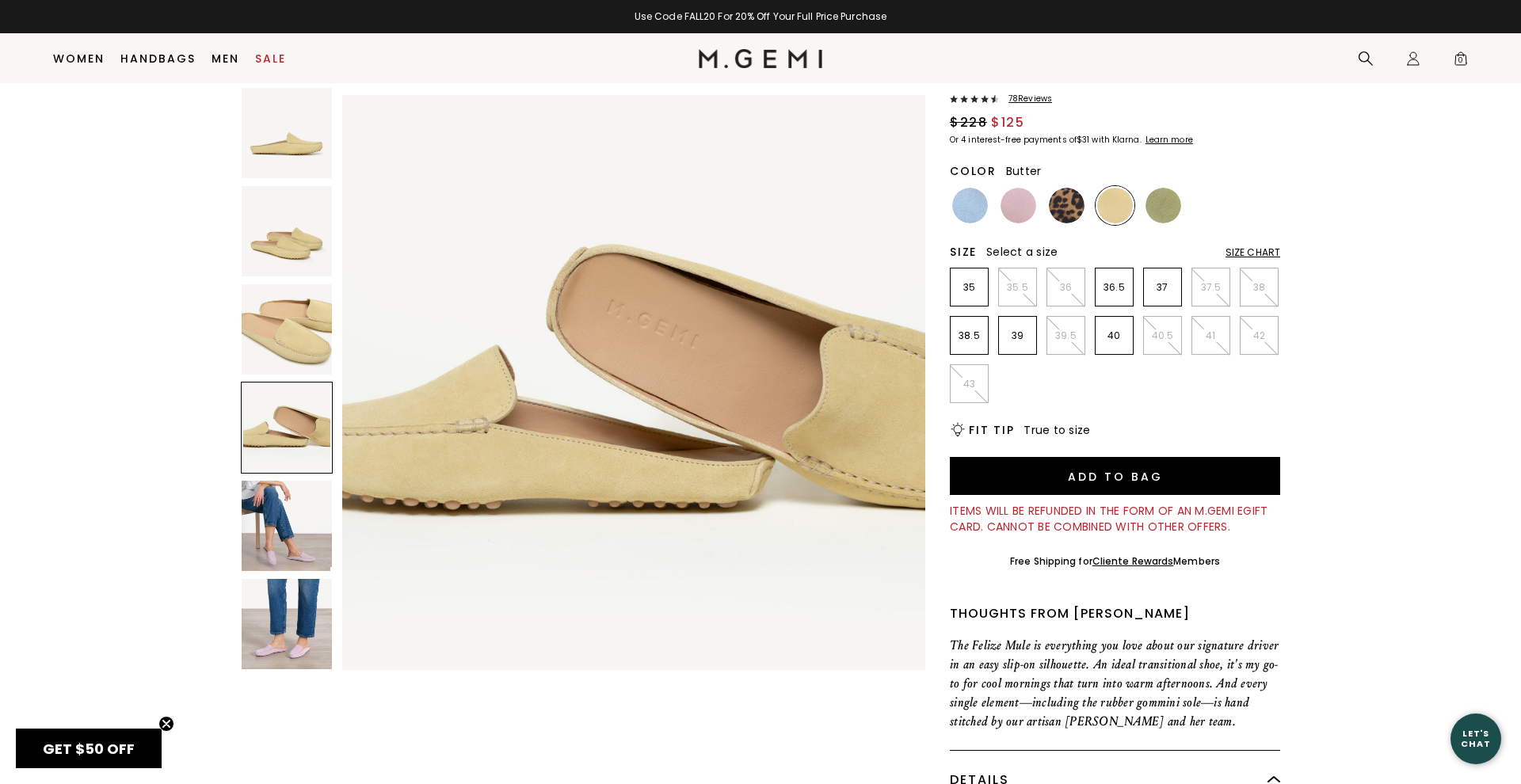
scroll to position [1796, 0]
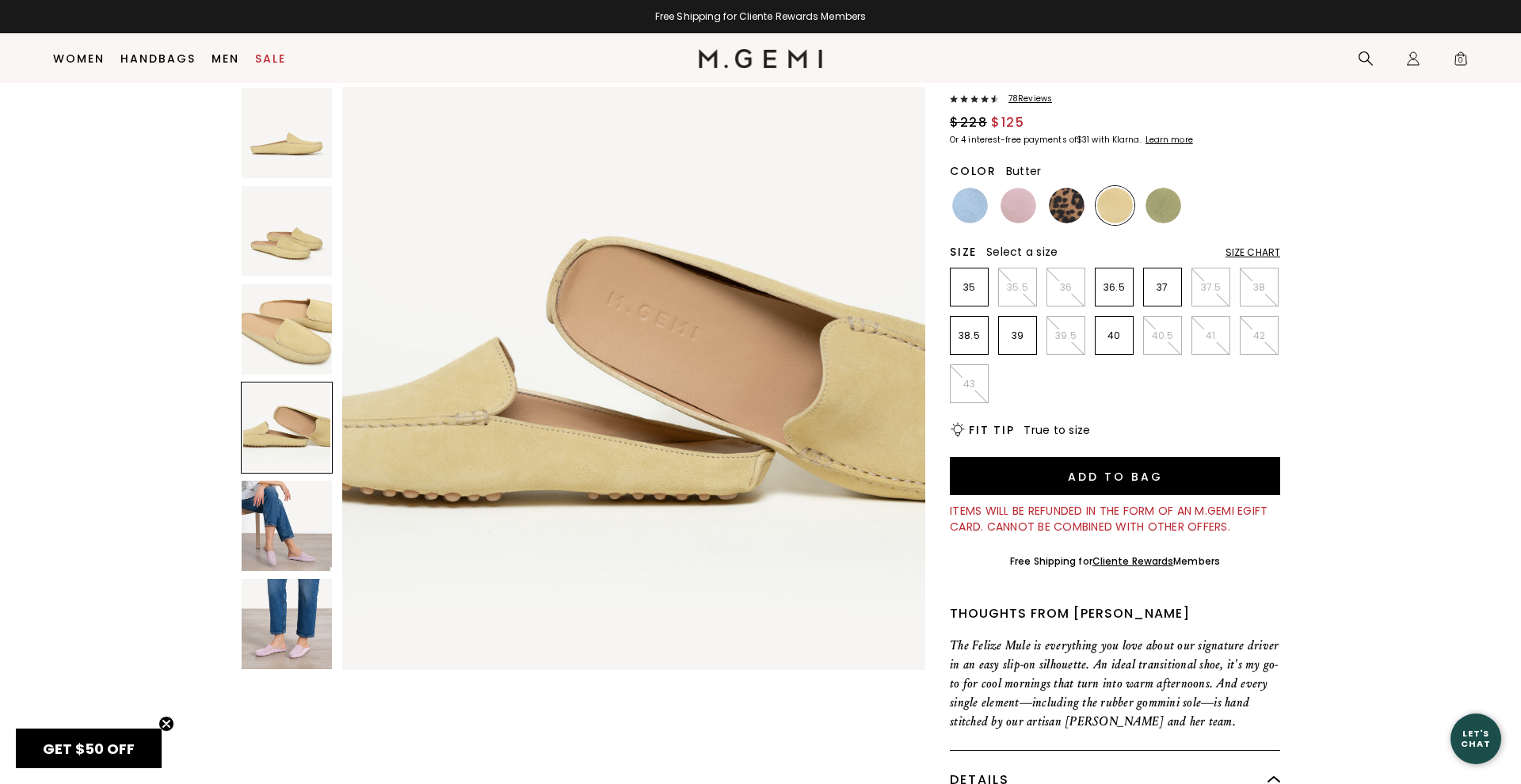
click at [304, 518] on img at bounding box center [286, 525] width 90 height 90
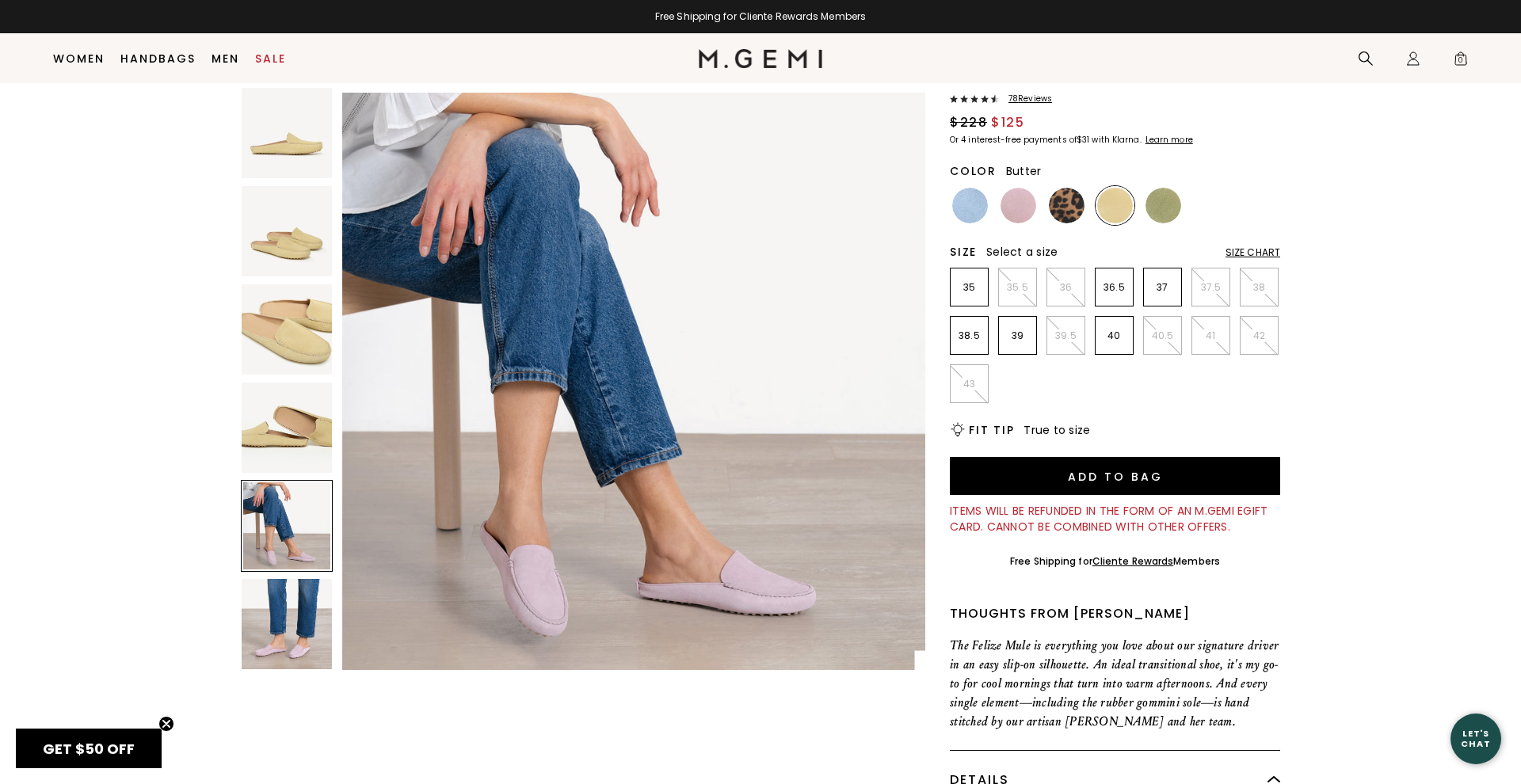
scroll to position [2395, 0]
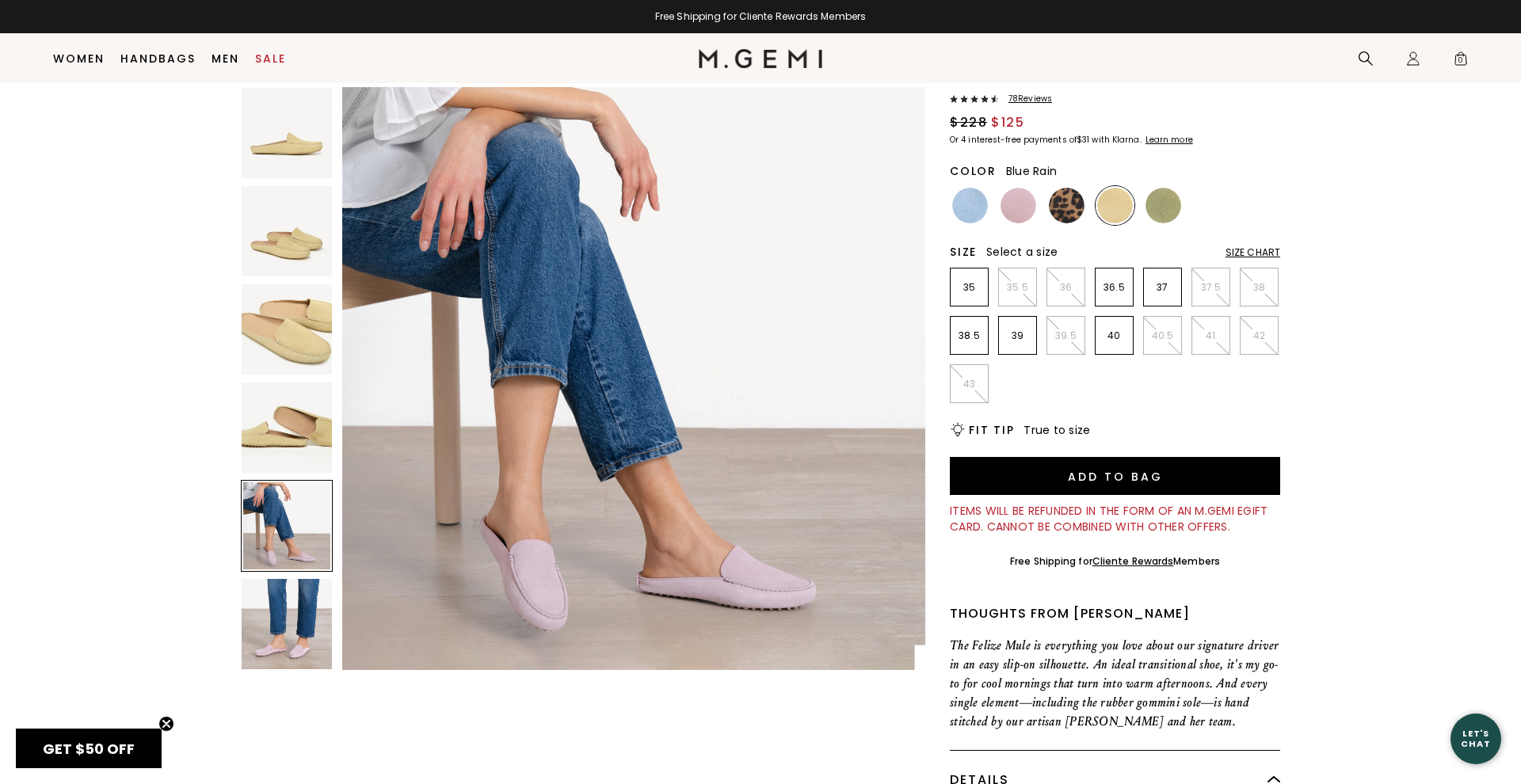
click at [968, 205] on img at bounding box center [969, 205] width 35 height 35
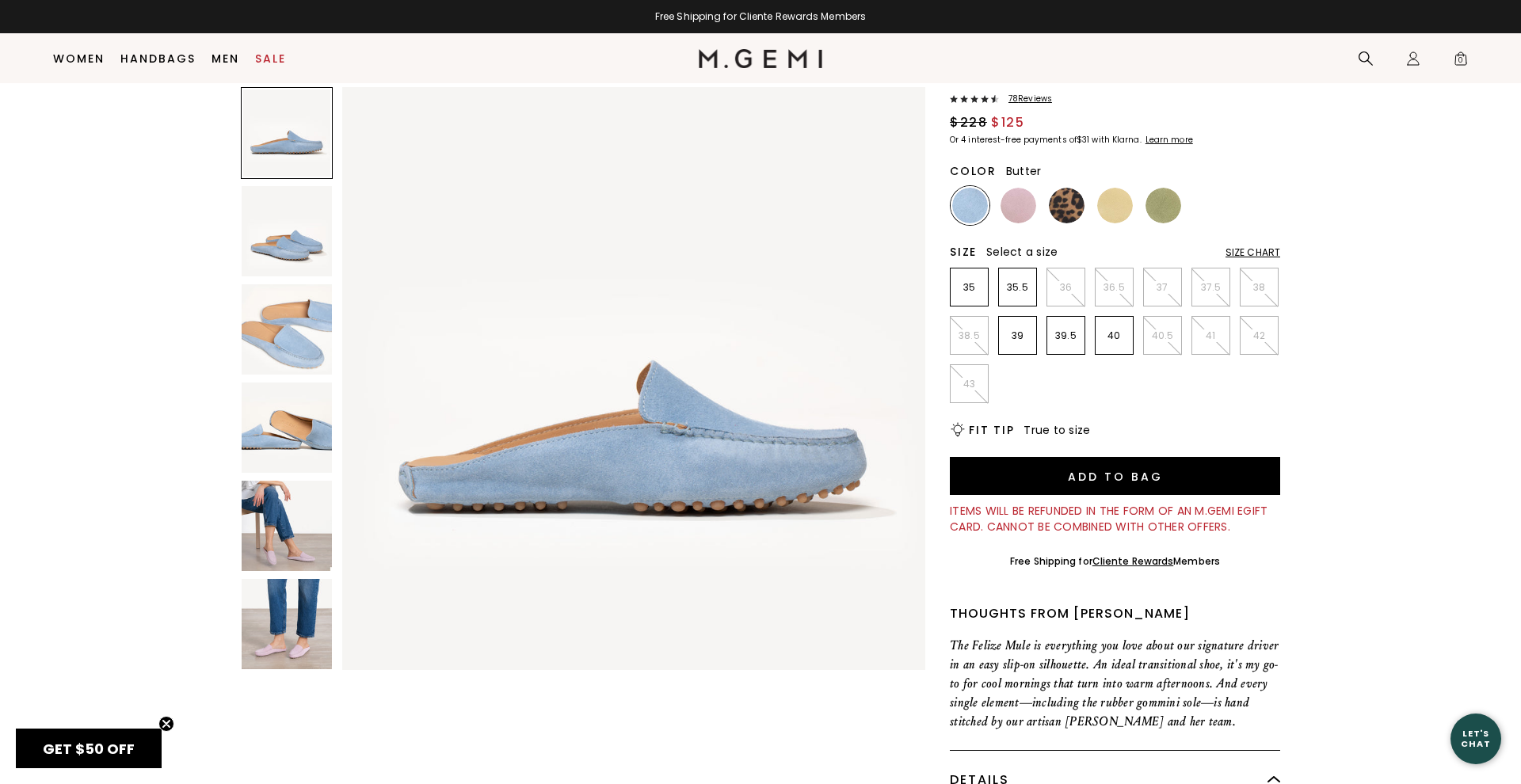
click at [1110, 207] on img at bounding box center [1114, 205] width 35 height 35
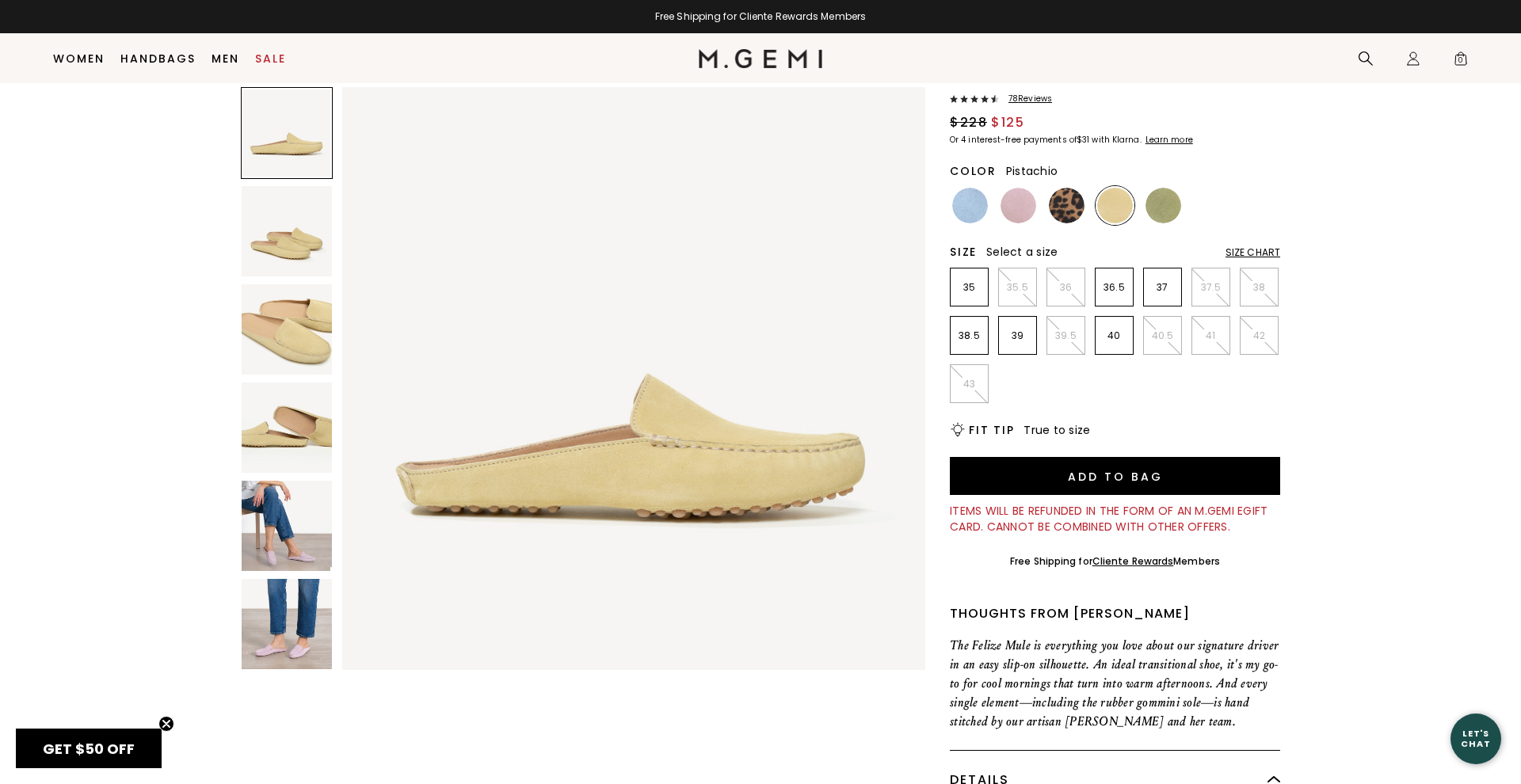
click at [1174, 206] on img at bounding box center [1162, 205] width 35 height 35
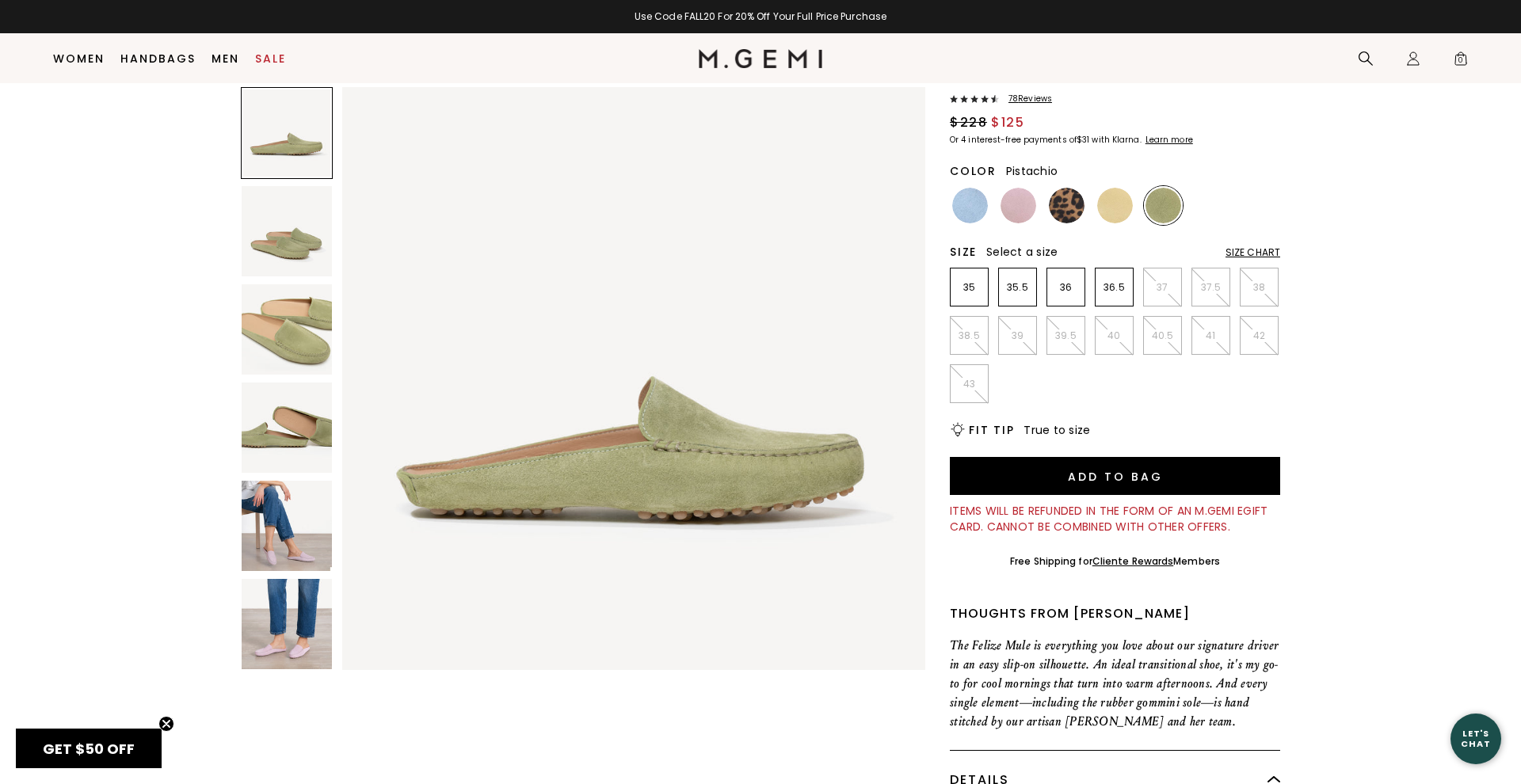
click at [301, 518] on img at bounding box center [286, 525] width 90 height 90
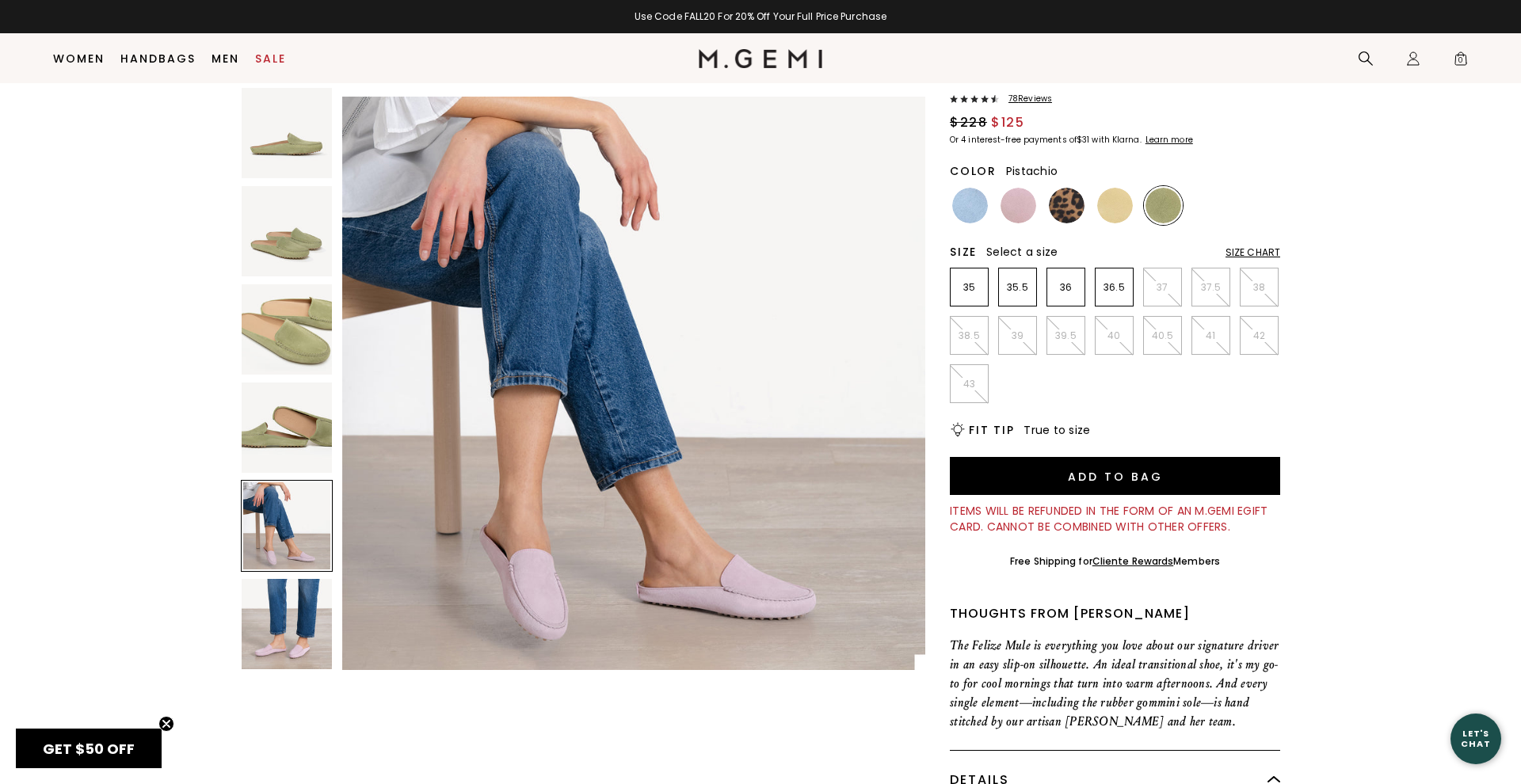
scroll to position [2395, 0]
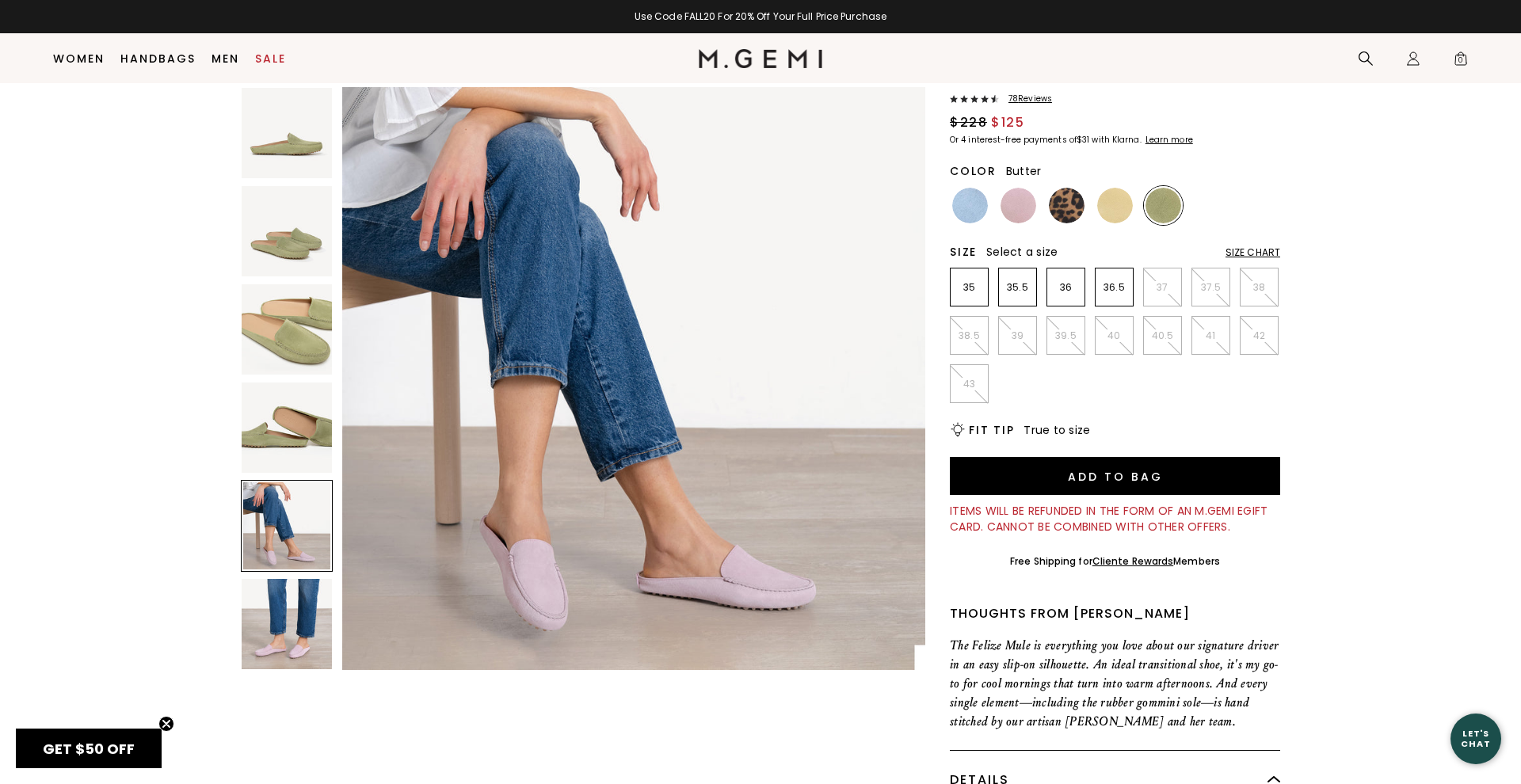
click at [1072, 209] on img at bounding box center [1066, 205] width 35 height 35
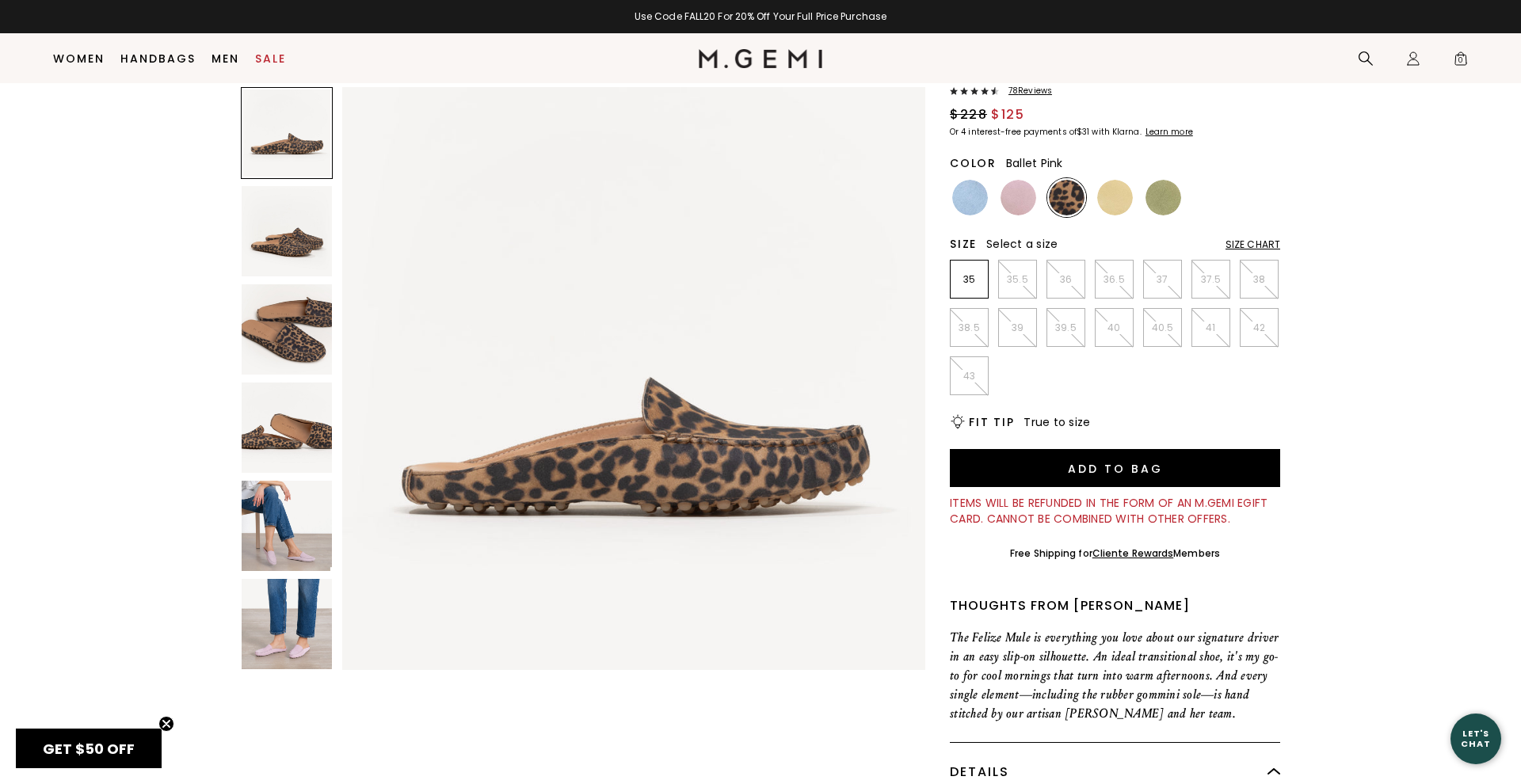
scroll to position [117, 0]
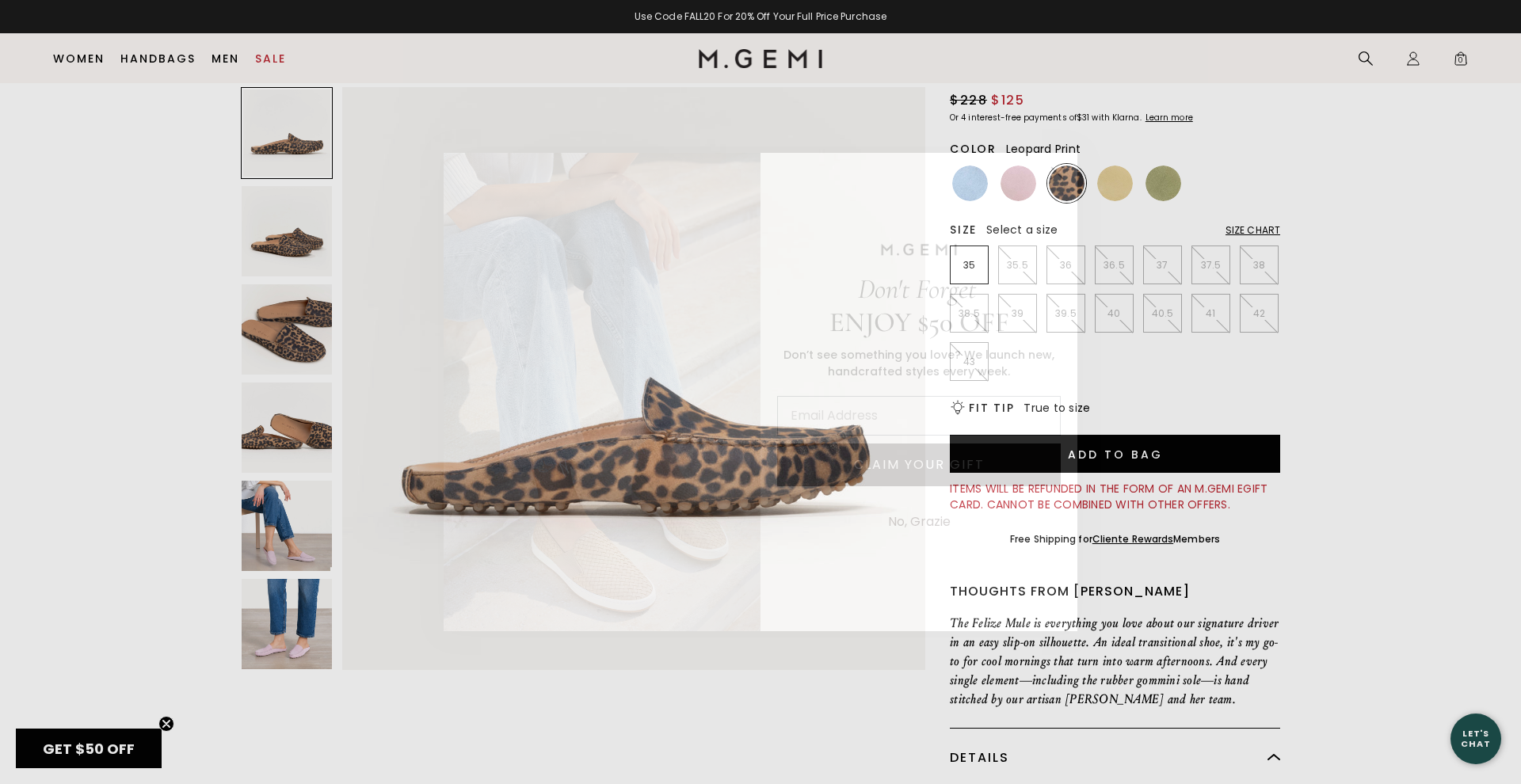
click at [1070, 168] on circle "Close dialog" at bounding box center [1057, 173] width 26 height 26
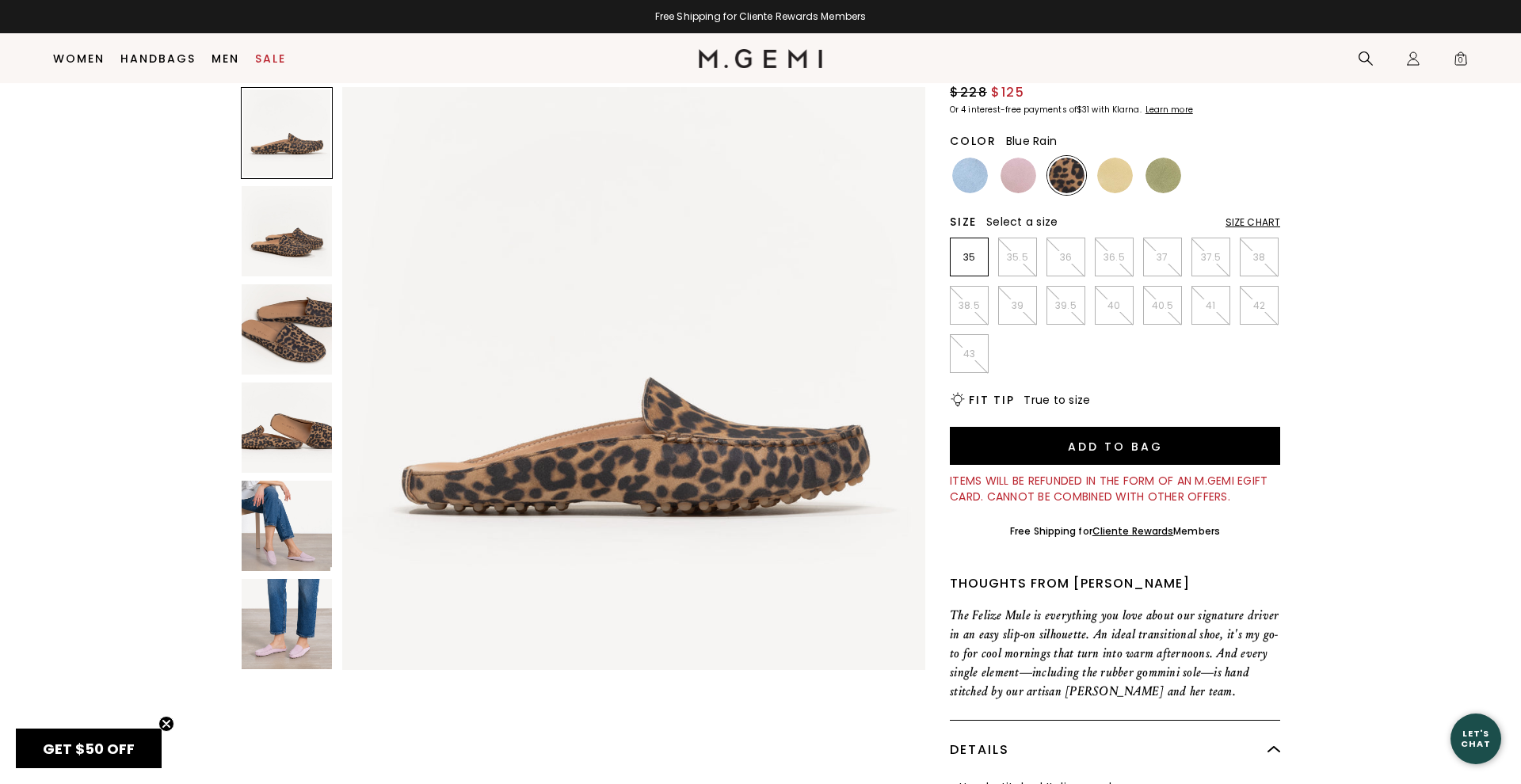
click at [978, 180] on img at bounding box center [969, 175] width 35 height 35
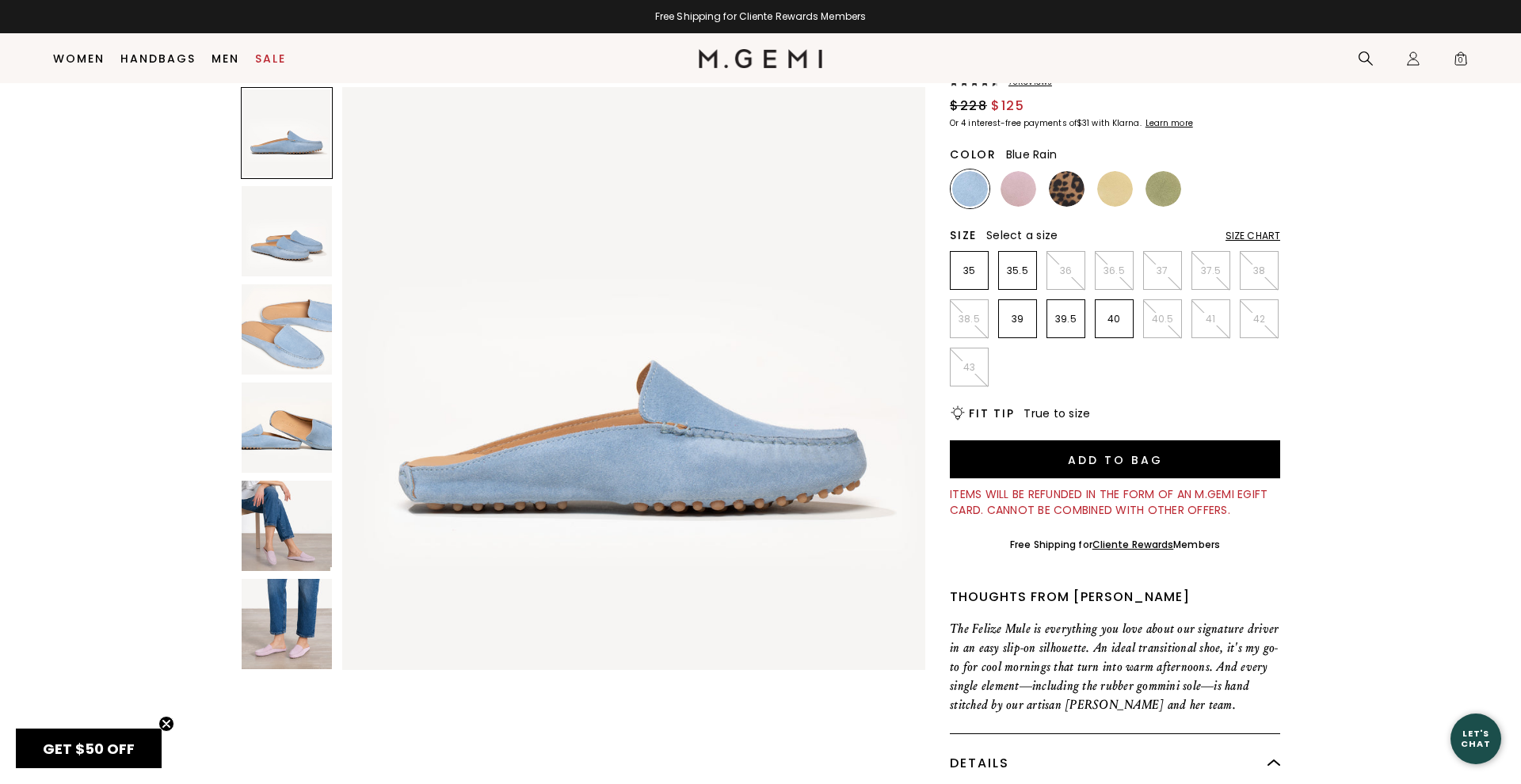
scroll to position [148, 0]
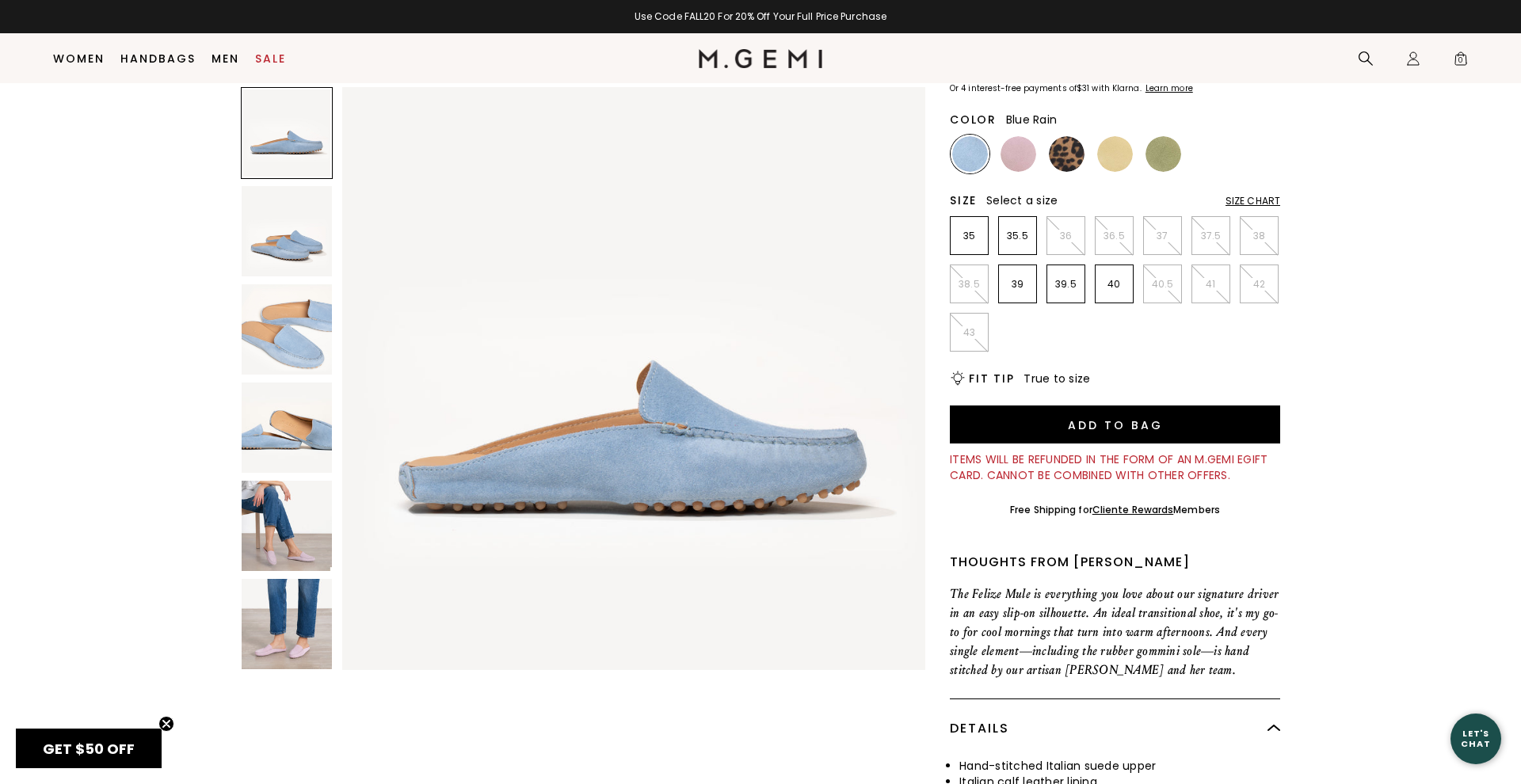
click at [279, 519] on img at bounding box center [286, 525] width 90 height 90
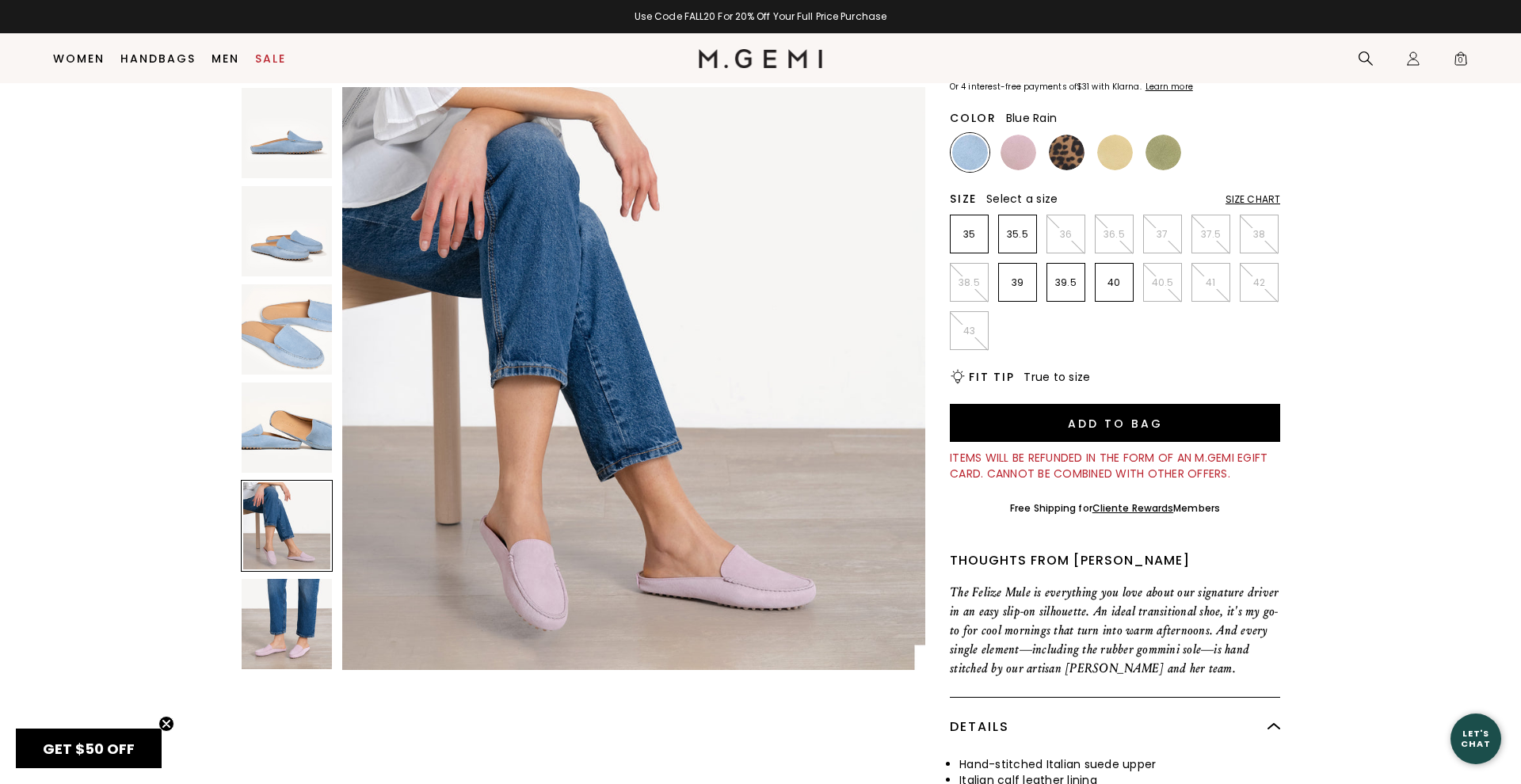
scroll to position [0, 0]
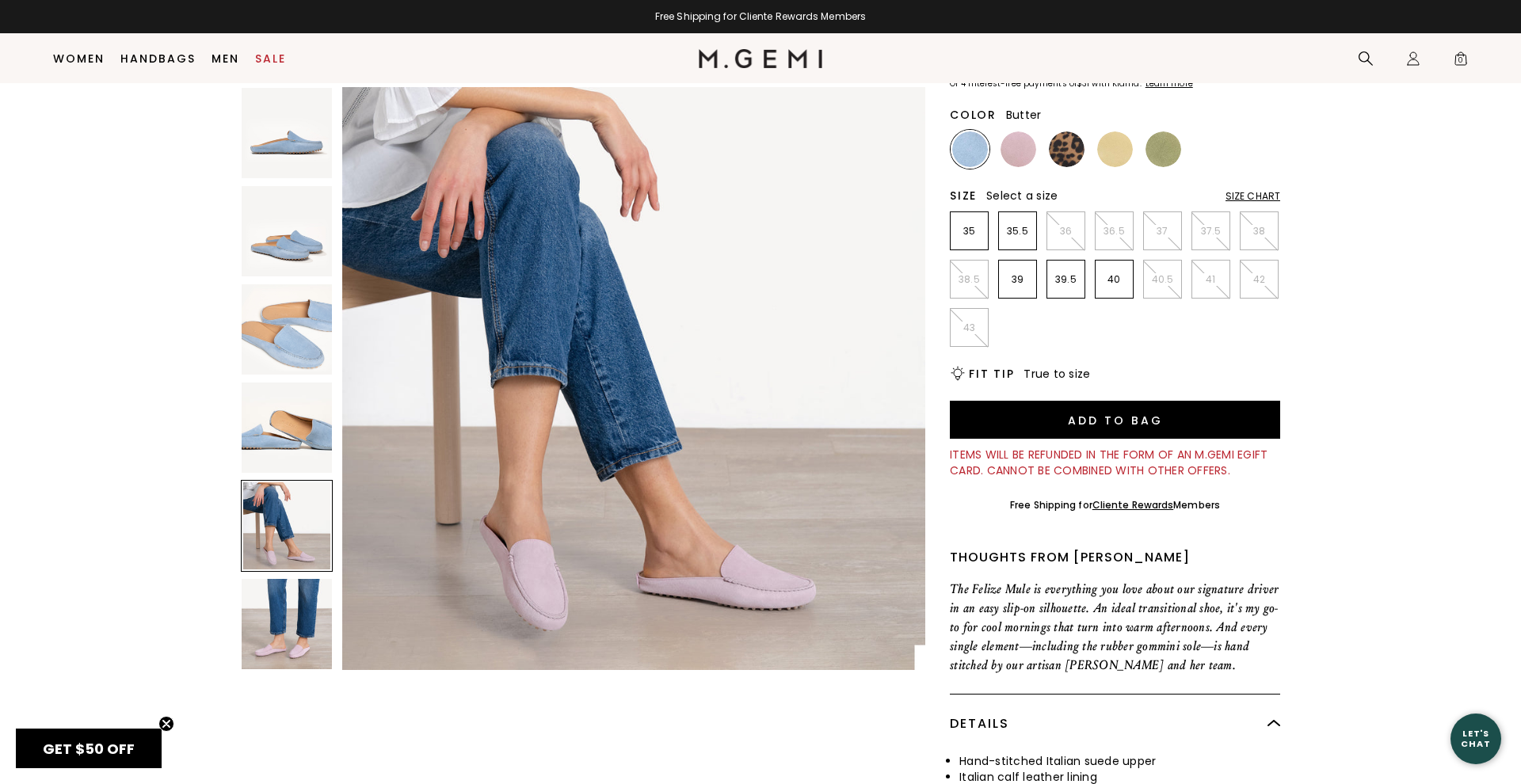
click at [1102, 149] on img at bounding box center [1114, 149] width 35 height 35
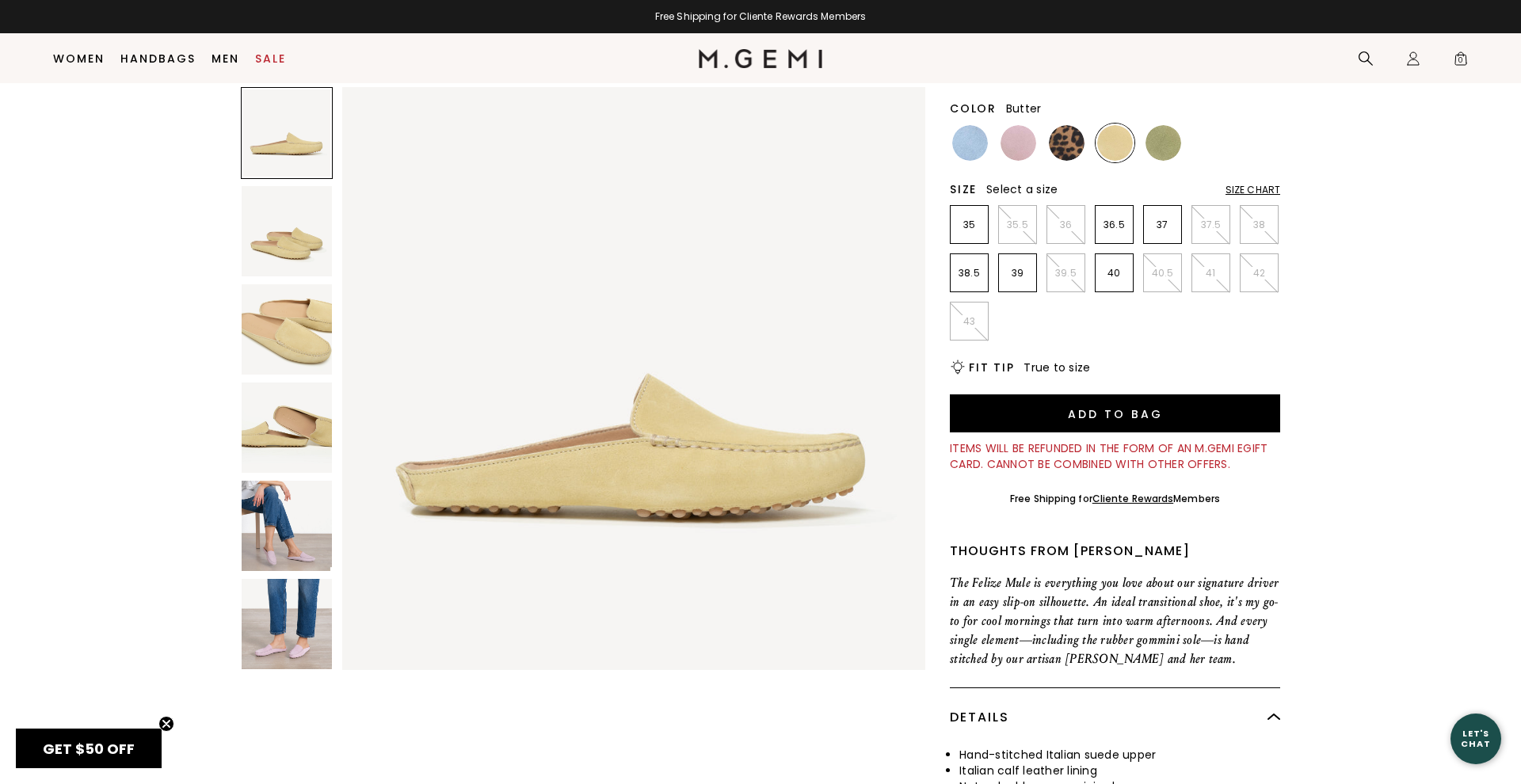
scroll to position [150, 0]
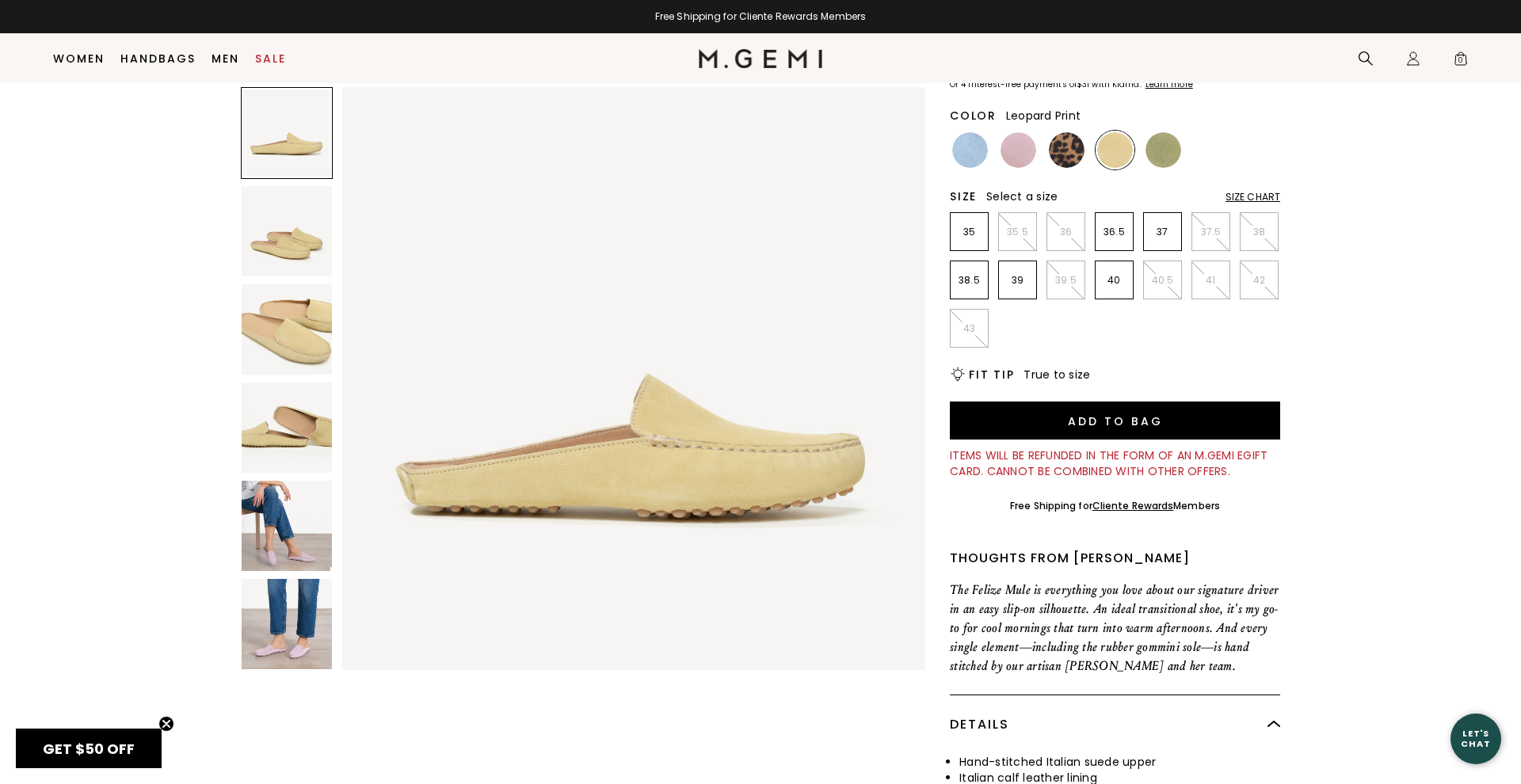
click at [1062, 144] on img at bounding box center [1066, 150] width 35 height 35
